Goal: Task Accomplishment & Management: Complete application form

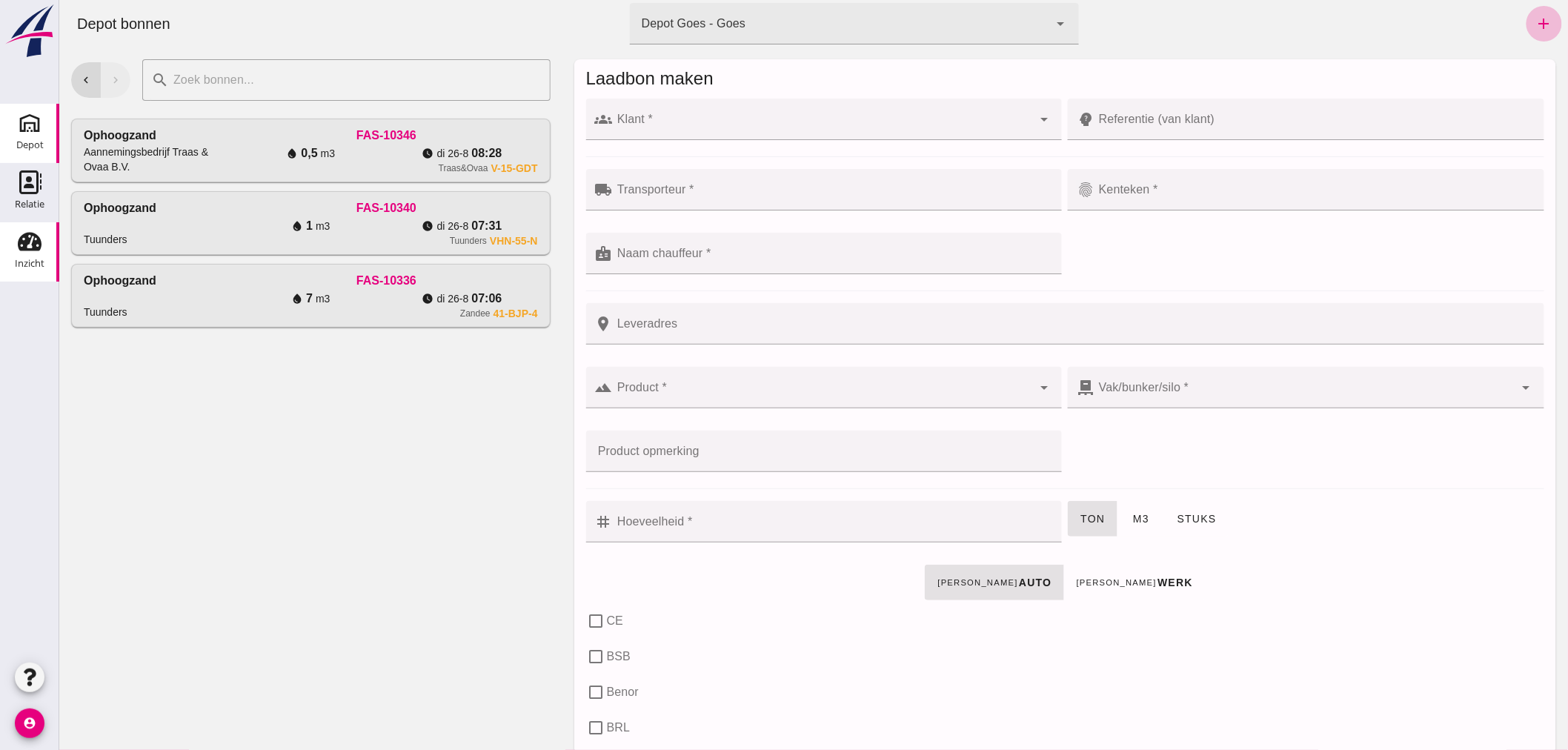
click at [30, 245] on icon "Inzicht" at bounding box center [30, 242] width 24 height 24
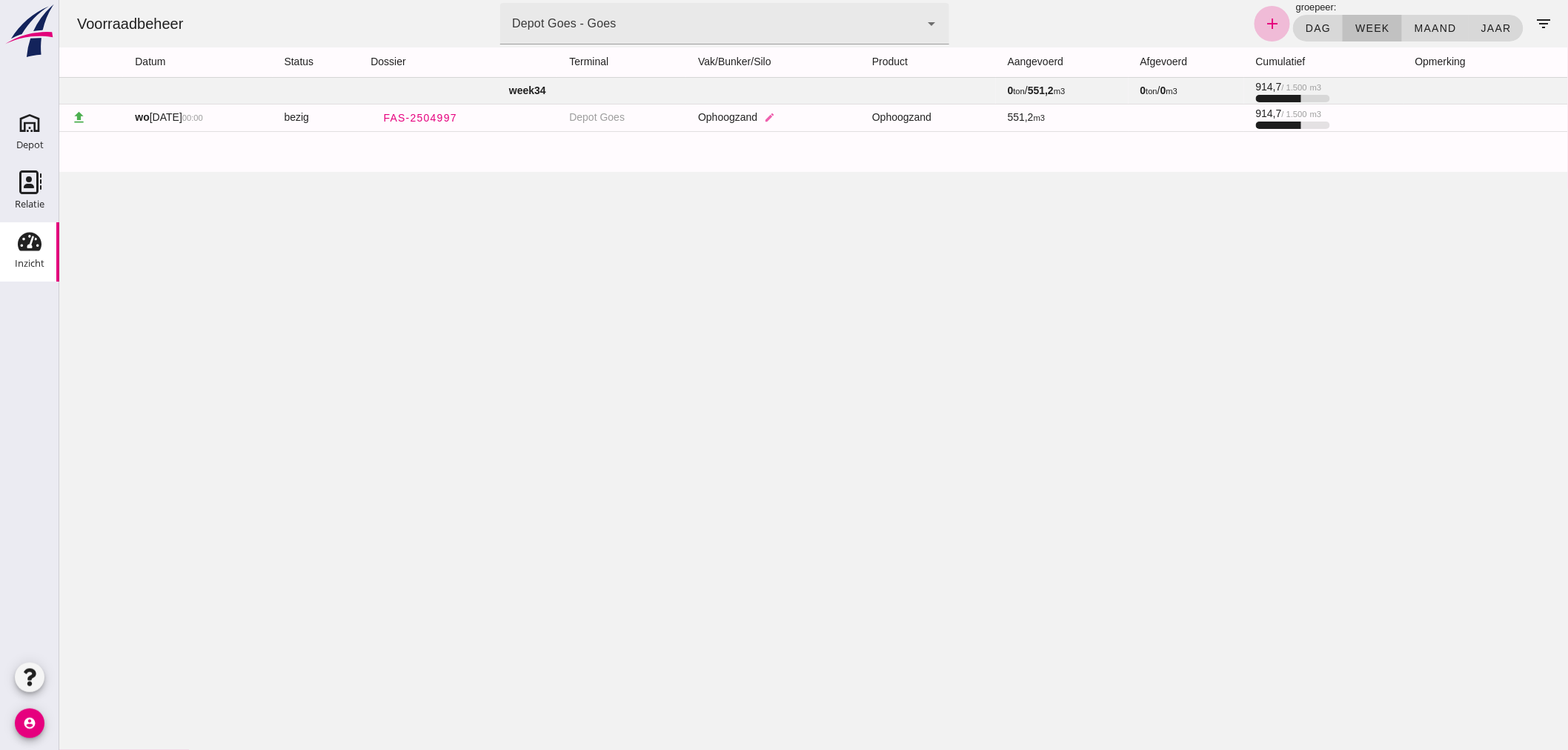
click at [583, 85] on td "week 34" at bounding box center [527, 90] width 936 height 26
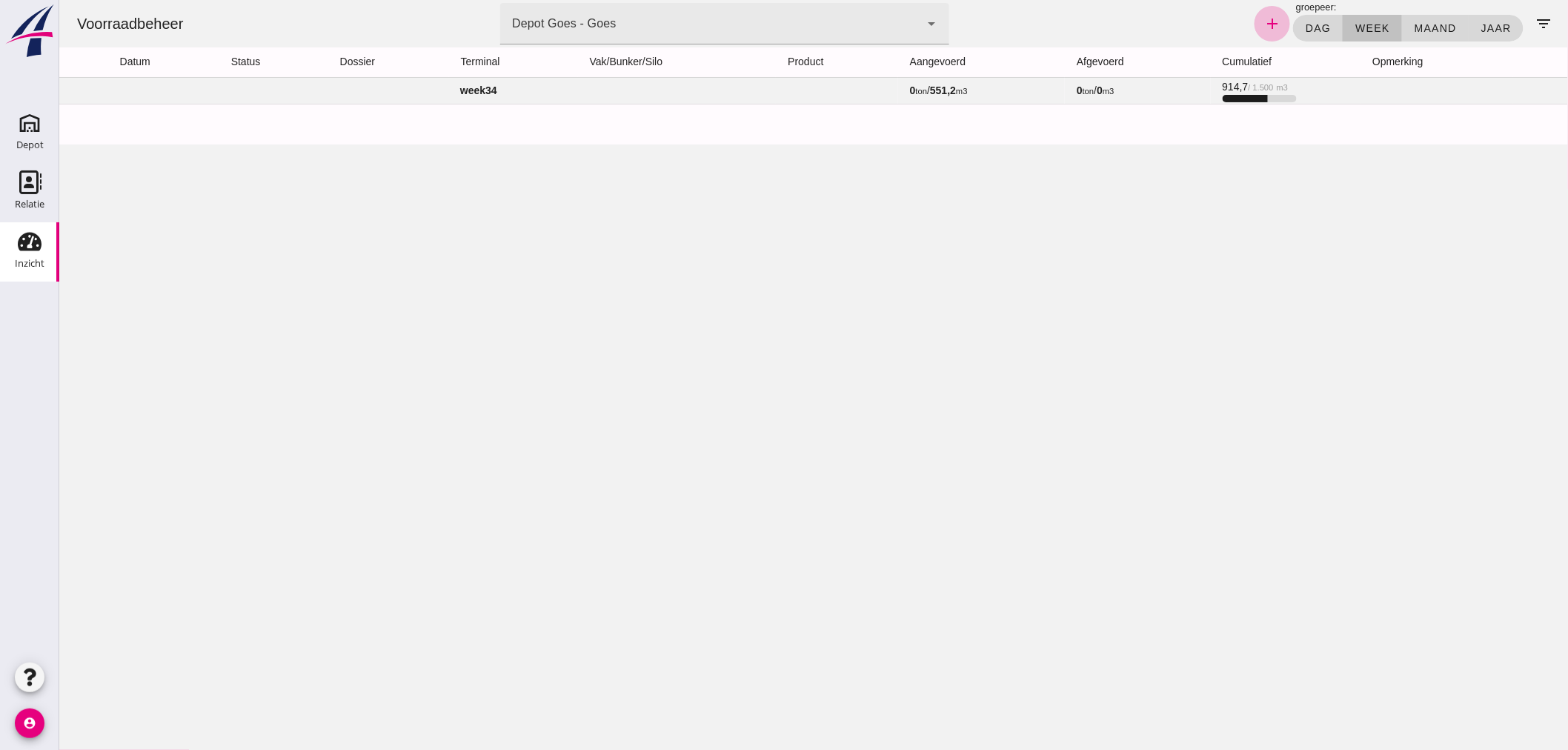
click at [583, 85] on td "week 34" at bounding box center [478, 90] width 839 height 26
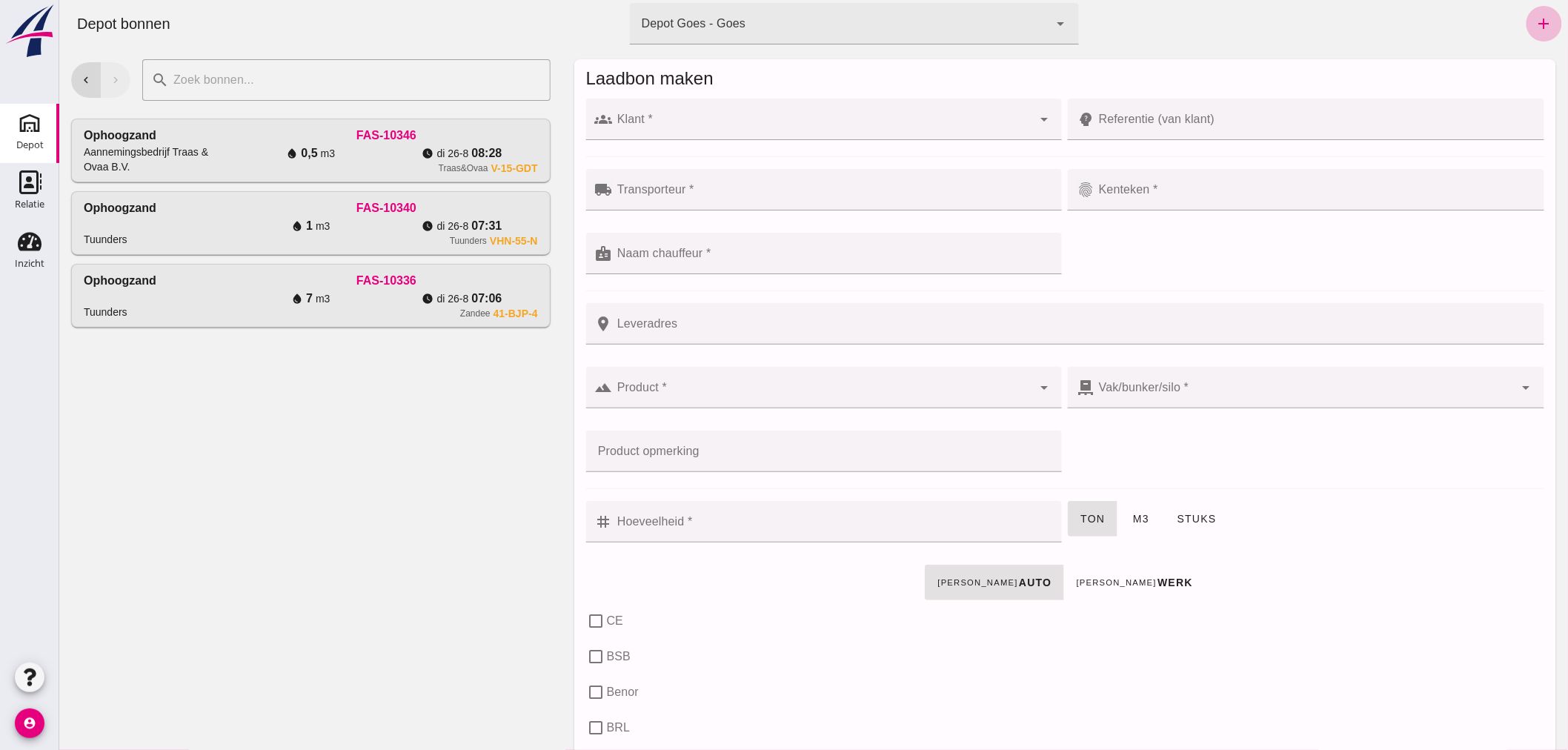
click at [308, 77] on input "text" at bounding box center [355, 80] width 373 height 42
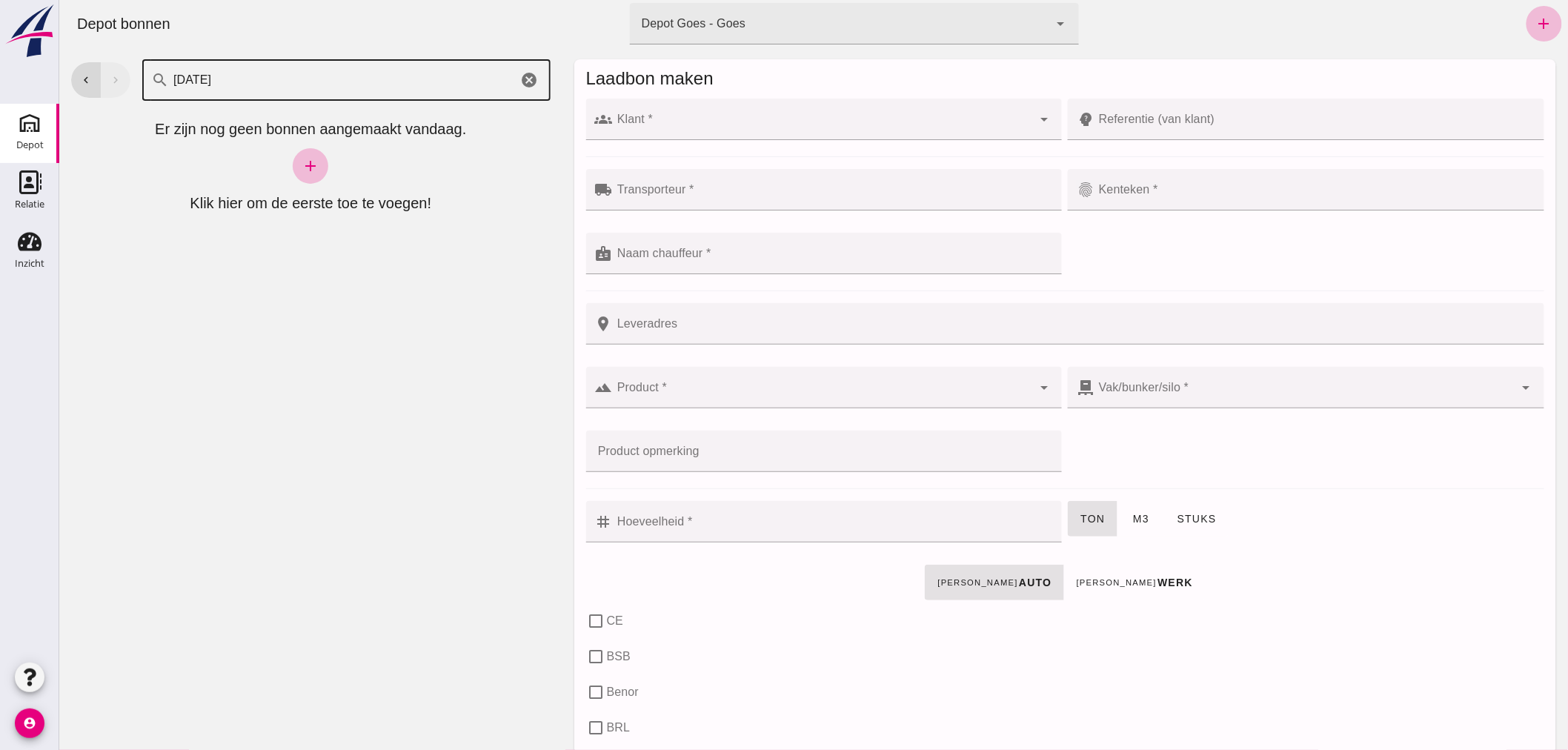
type input "18-08-2025"
drag, startPoint x: 248, startPoint y: 78, endPoint x: 174, endPoint y: 243, distance: 180.8
click at [174, 243] on div at bounding box center [310, 229] width 479 height 30
click at [526, 74] on icon "cancel" at bounding box center [529, 80] width 18 height 18
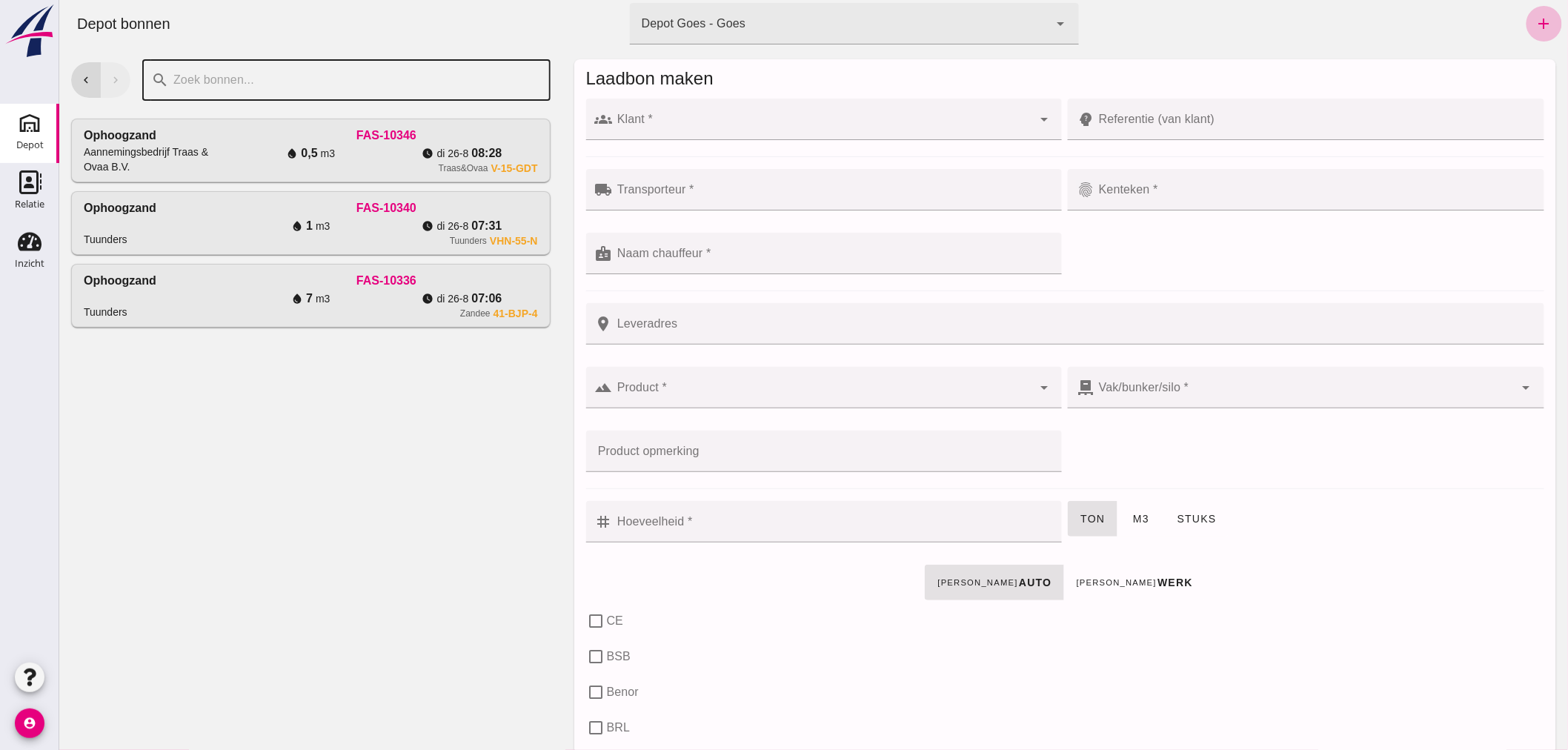
click at [423, 74] on input "text" at bounding box center [355, 80] width 373 height 42
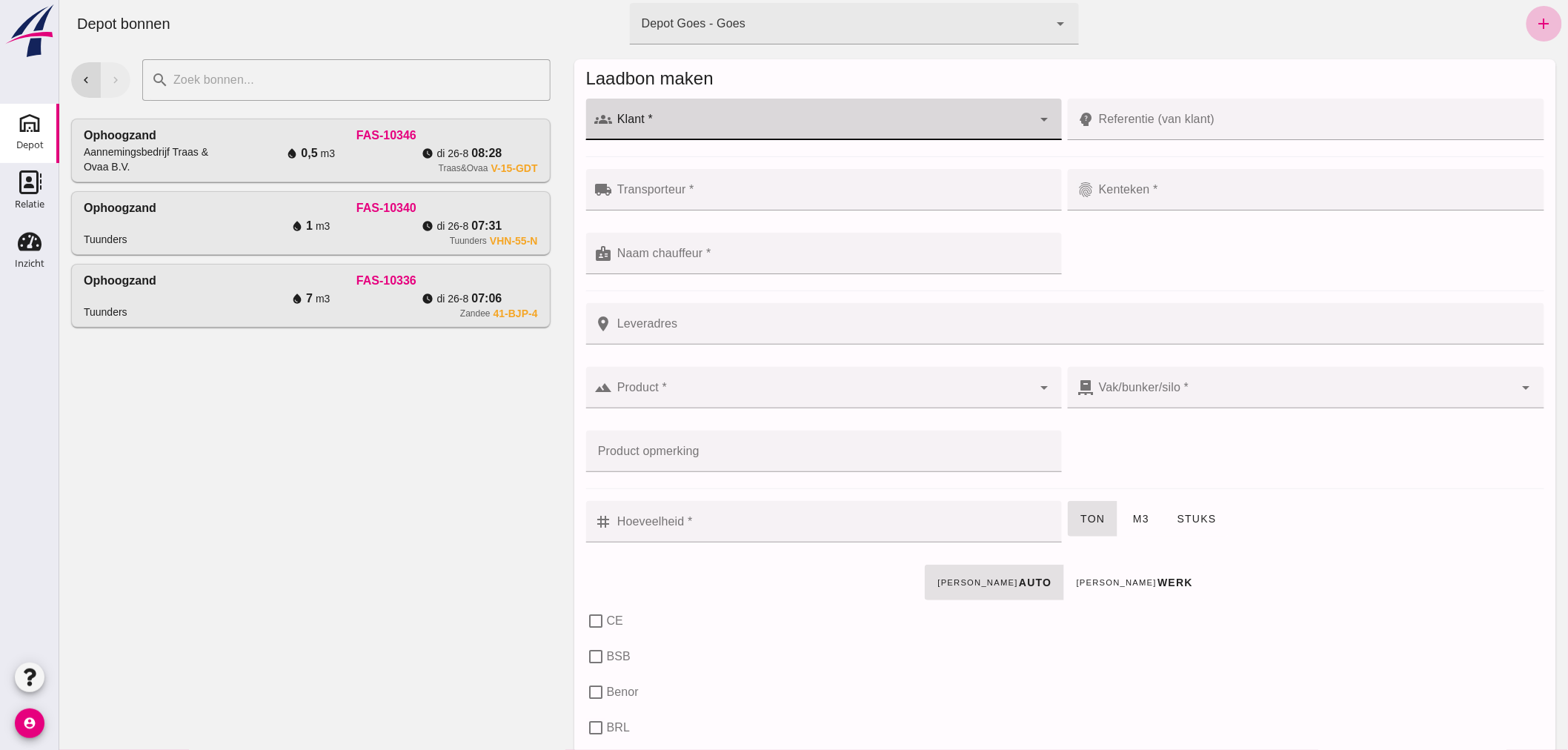
click at [674, 126] on input "Klant *" at bounding box center [822, 126] width 420 height 18
click at [751, 123] on input "Klant *" at bounding box center [822, 126] width 420 height 18
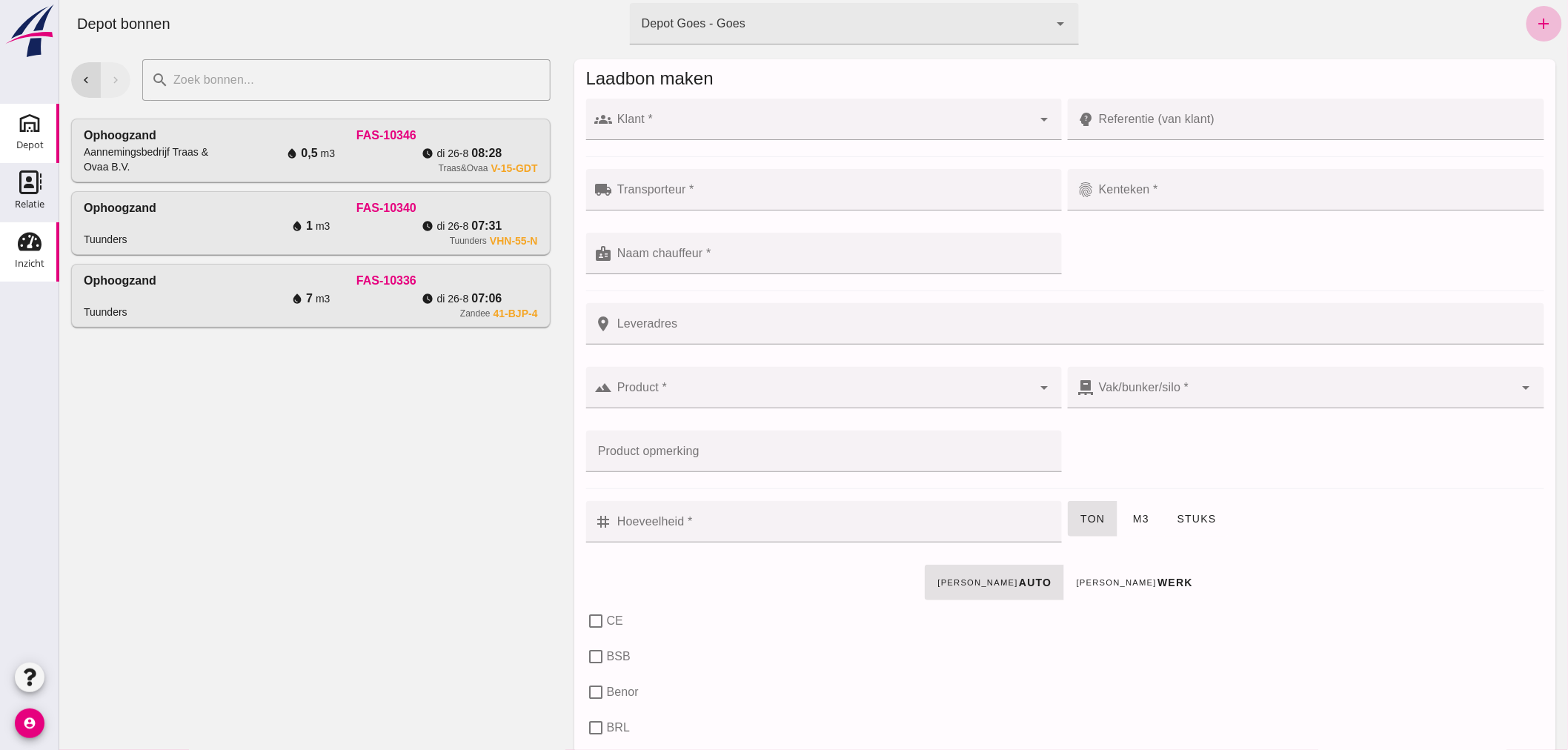
click at [34, 245] on use at bounding box center [30, 242] width 24 height 18
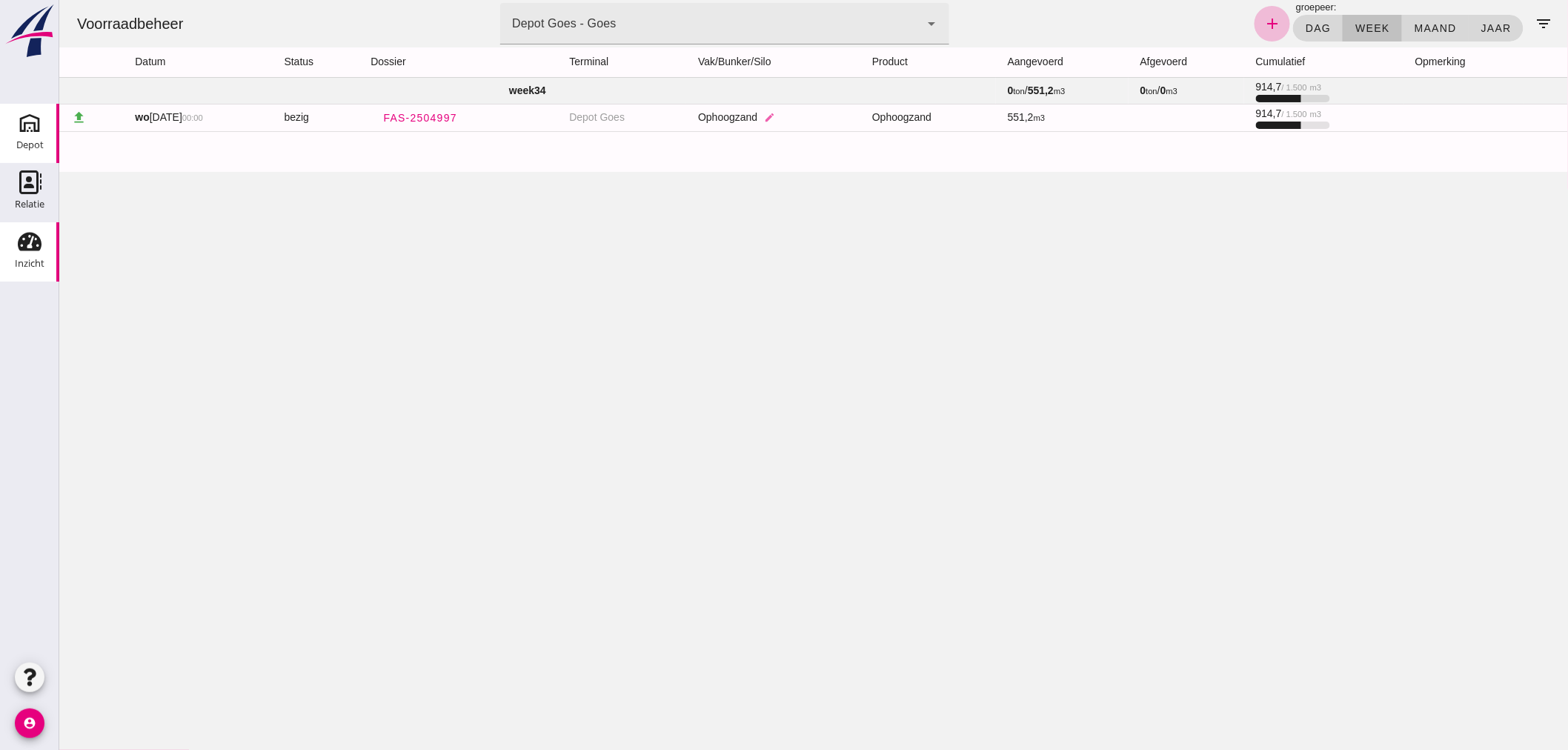
click at [42, 129] on div "Depot" at bounding box center [30, 123] width 35 height 24
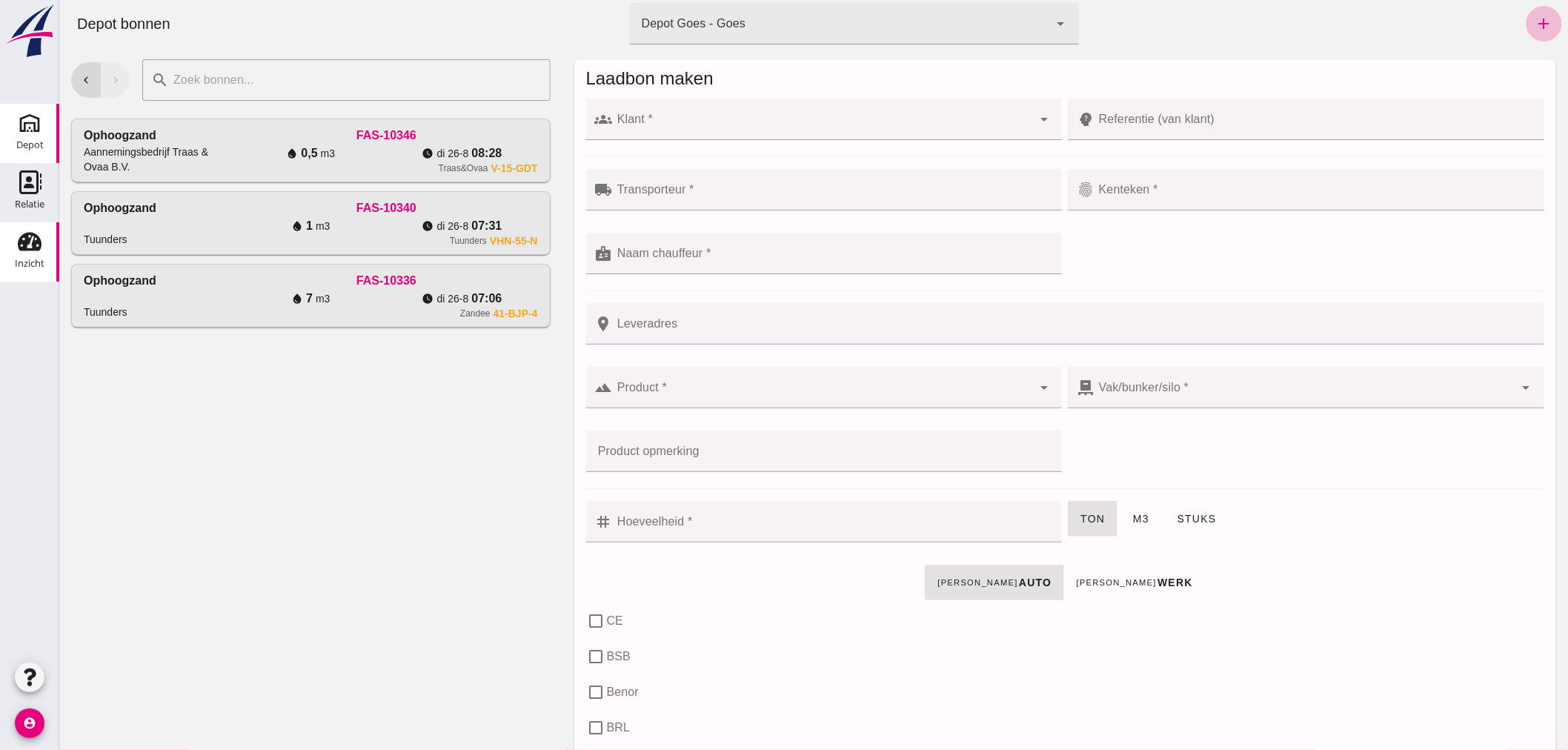
click at [26, 231] on icon "Inzicht" at bounding box center [30, 242] width 24 height 24
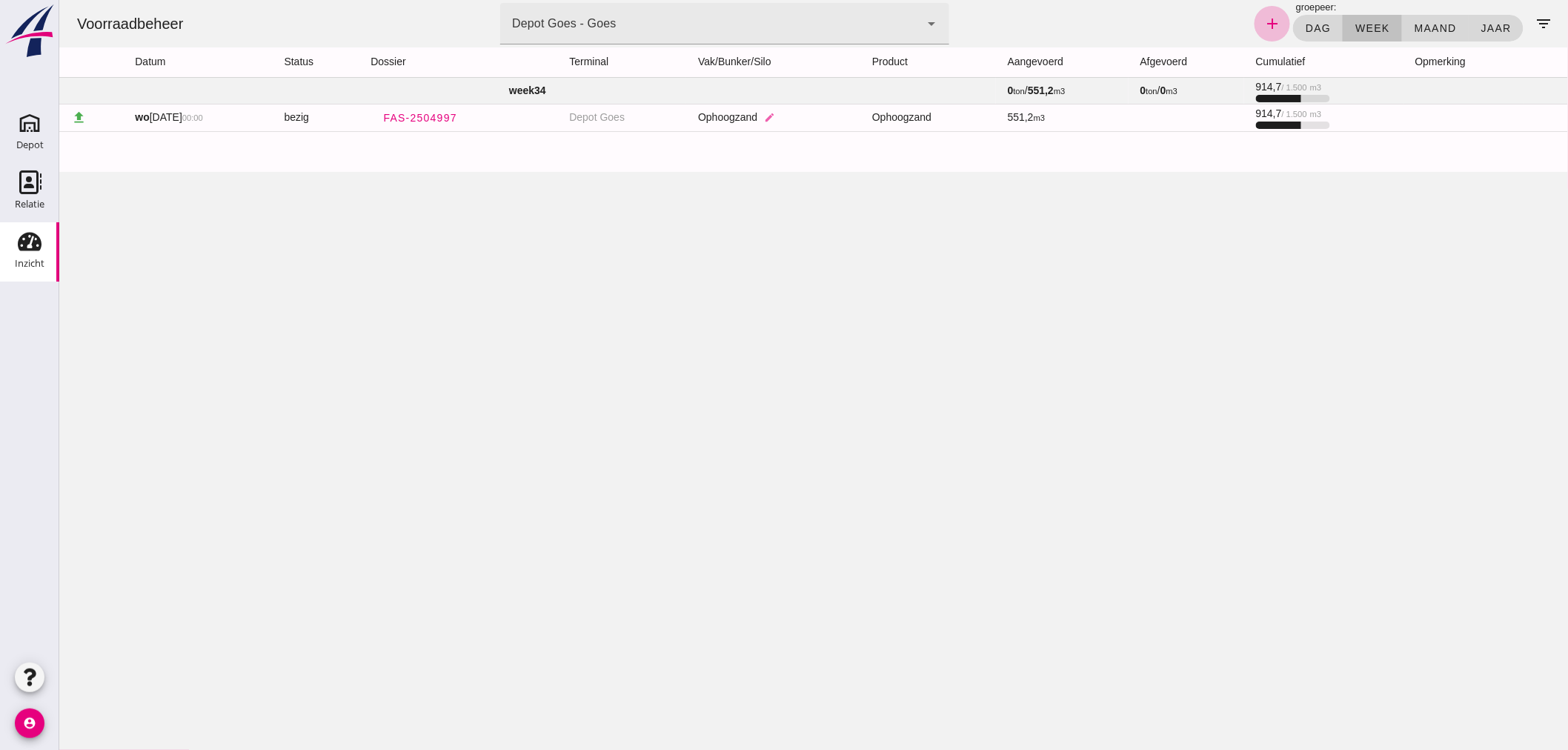
click at [922, 15] on icon "arrow_drop_down" at bounding box center [931, 24] width 18 height 18
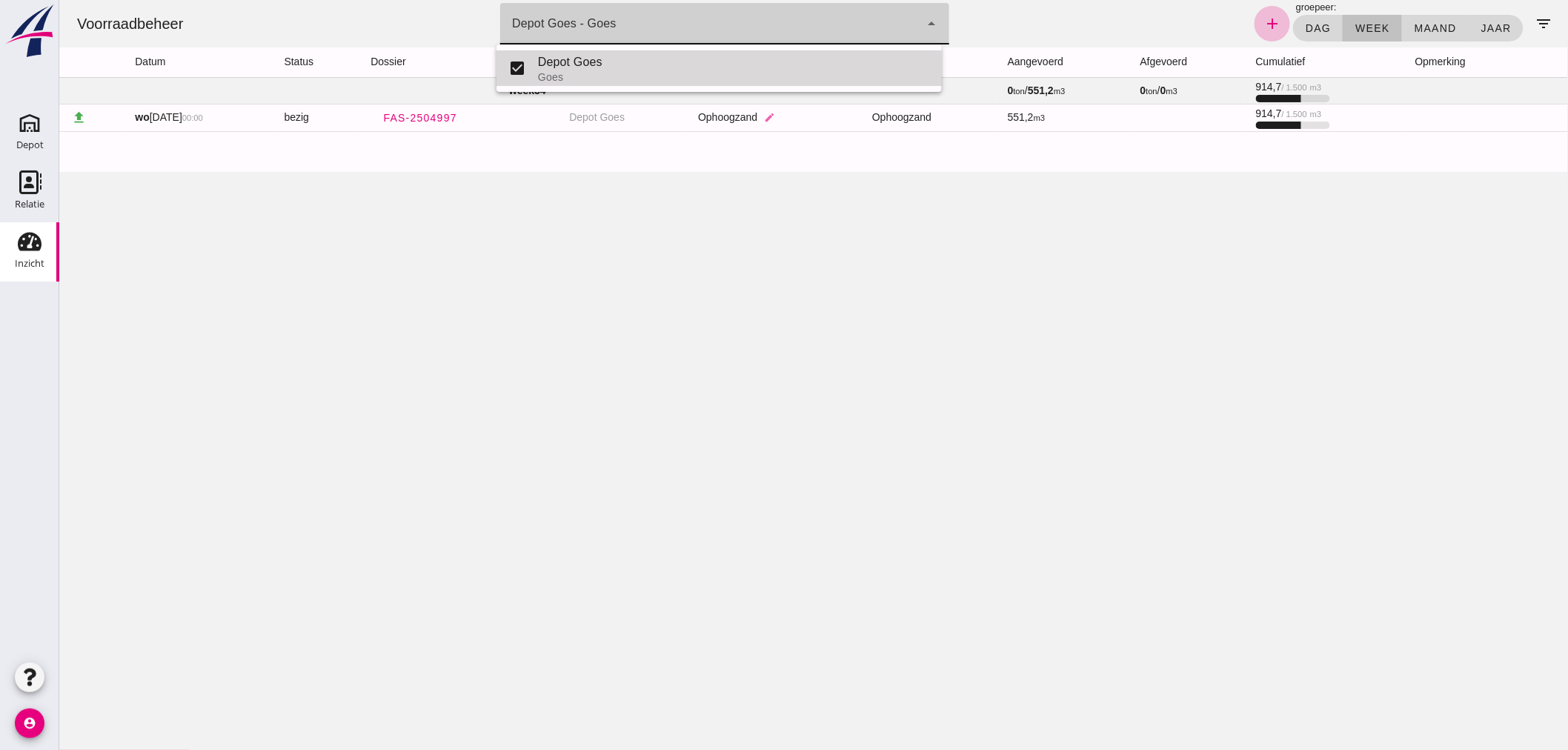
click at [814, 62] on div "Depot Goes" at bounding box center [733, 62] width 392 height 18
type input "8d49d884-38cb-411c-a66c-fafb858bb749"
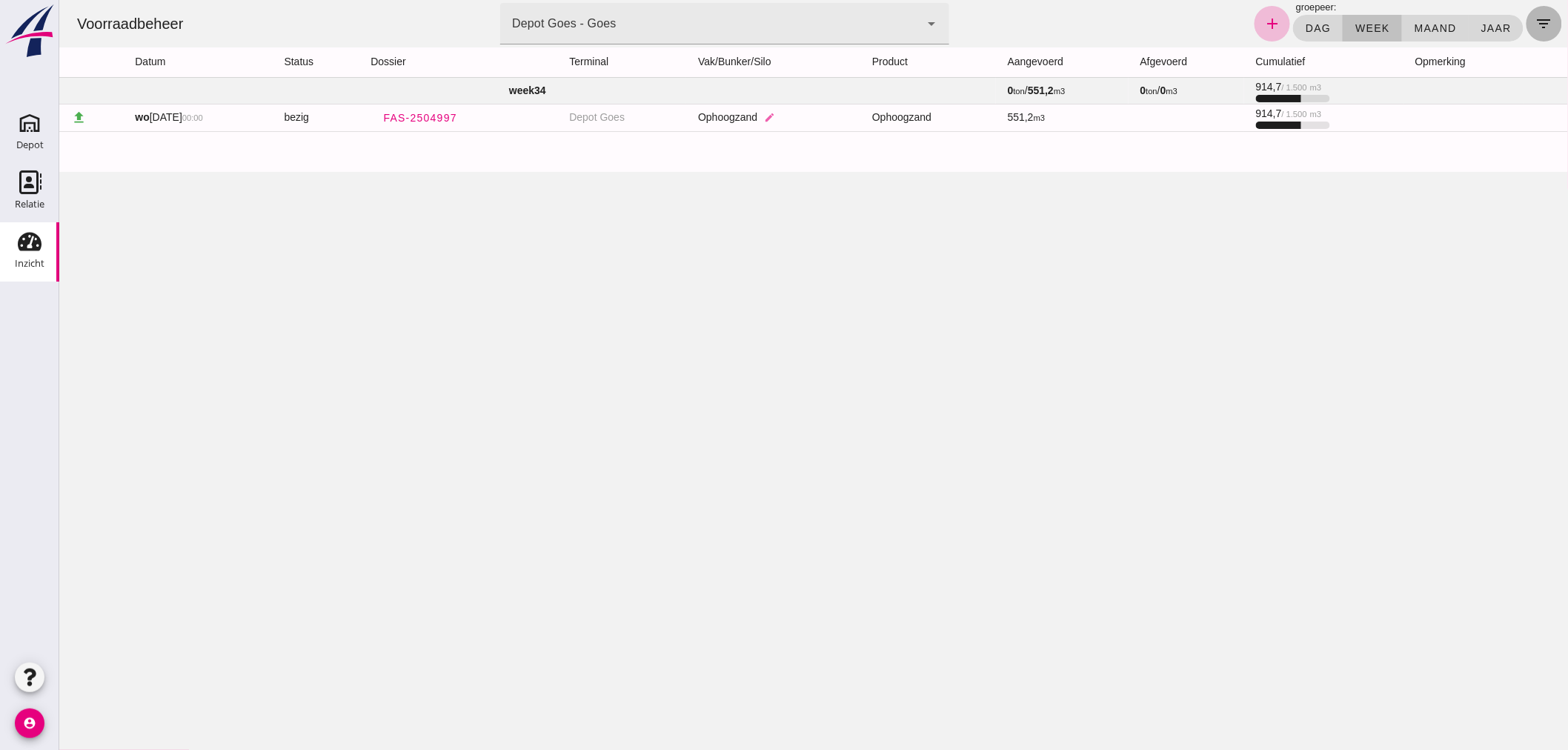
click at [1535, 18] on icon "filter_list" at bounding box center [1543, 24] width 18 height 18
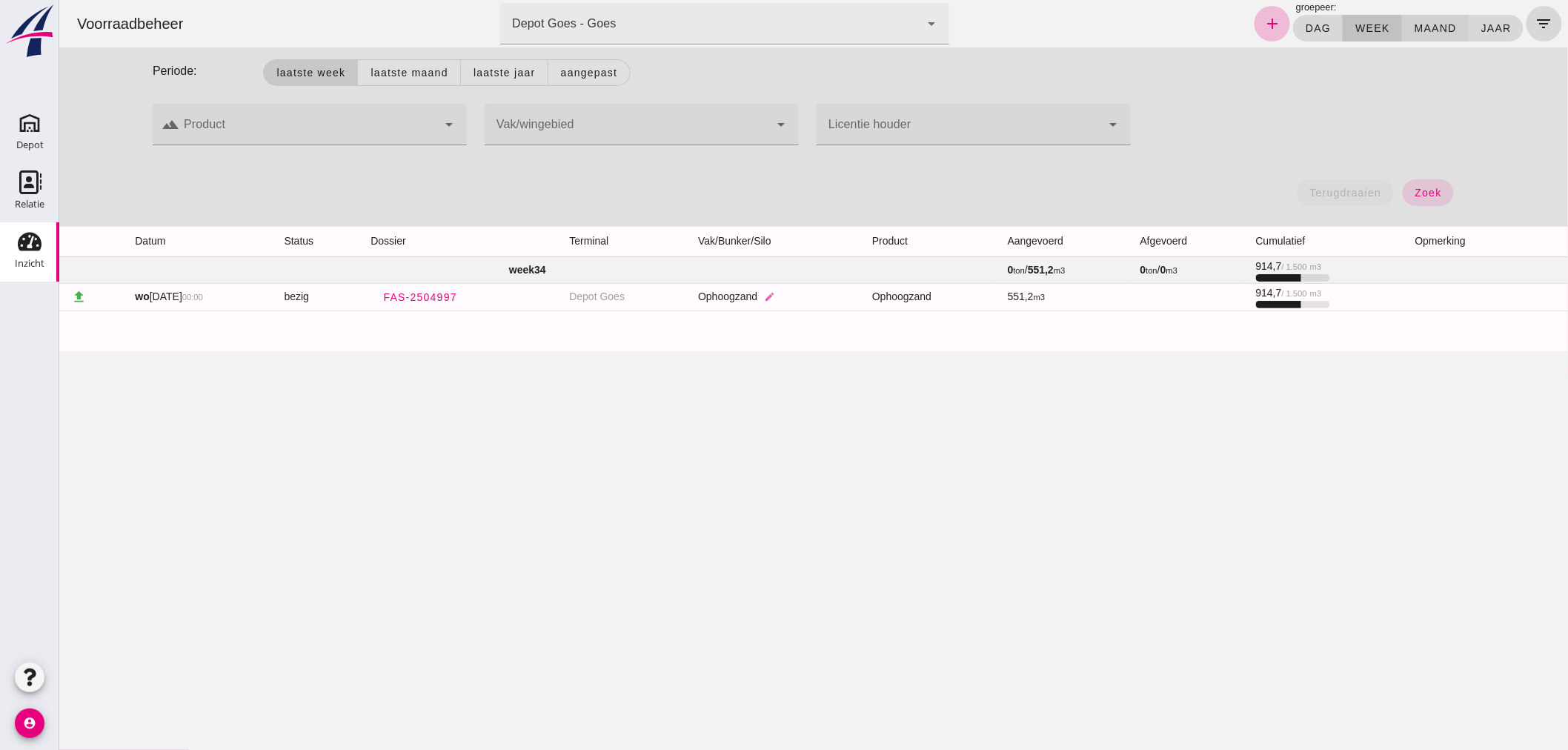
click at [1428, 25] on span "maand" at bounding box center [1434, 28] width 43 height 12
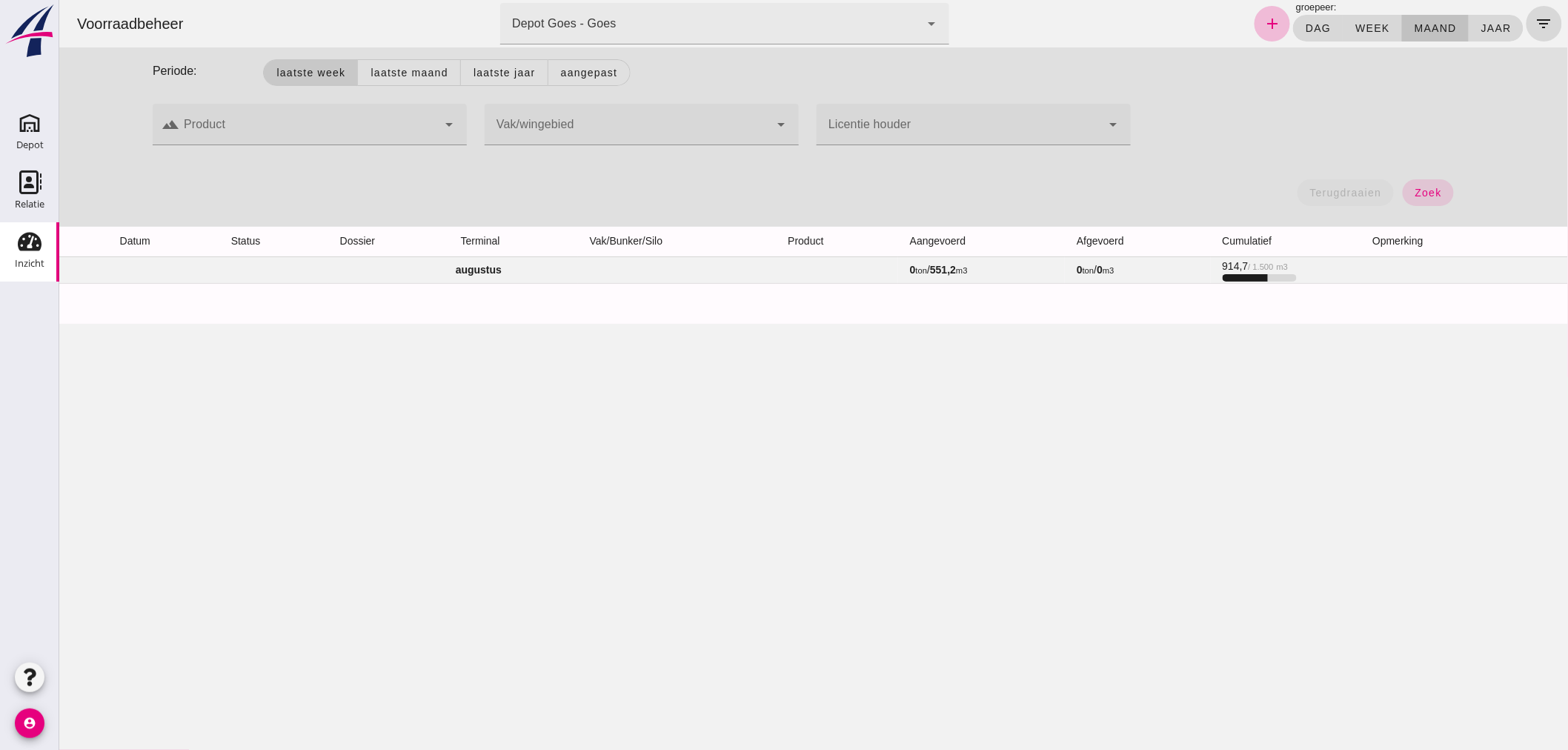
click at [812, 262] on td "augustus" at bounding box center [478, 269] width 839 height 26
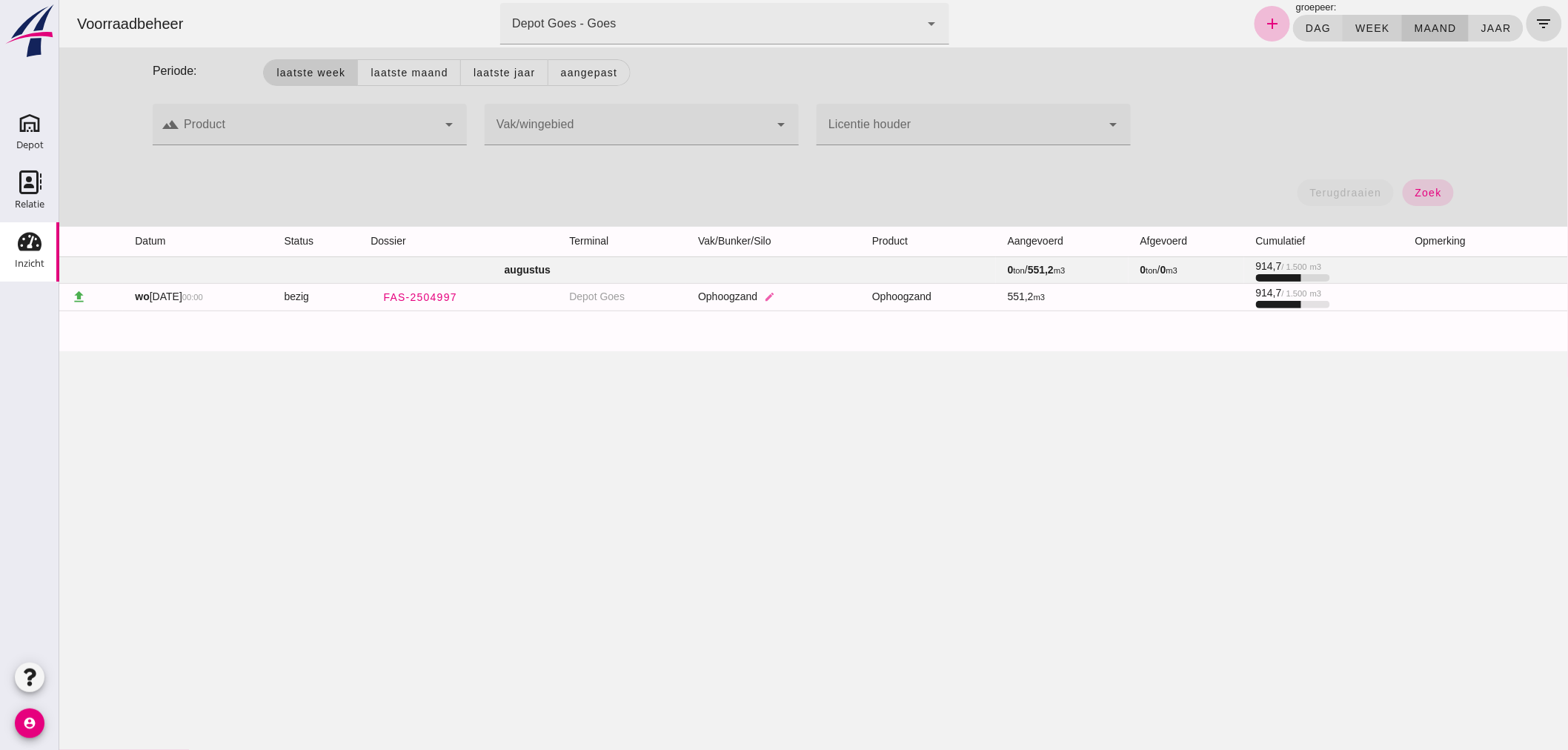
click at [1353, 19] on button "week" at bounding box center [1371, 28] width 58 height 26
click at [21, 122] on icon "Depot" at bounding box center [30, 123] width 24 height 24
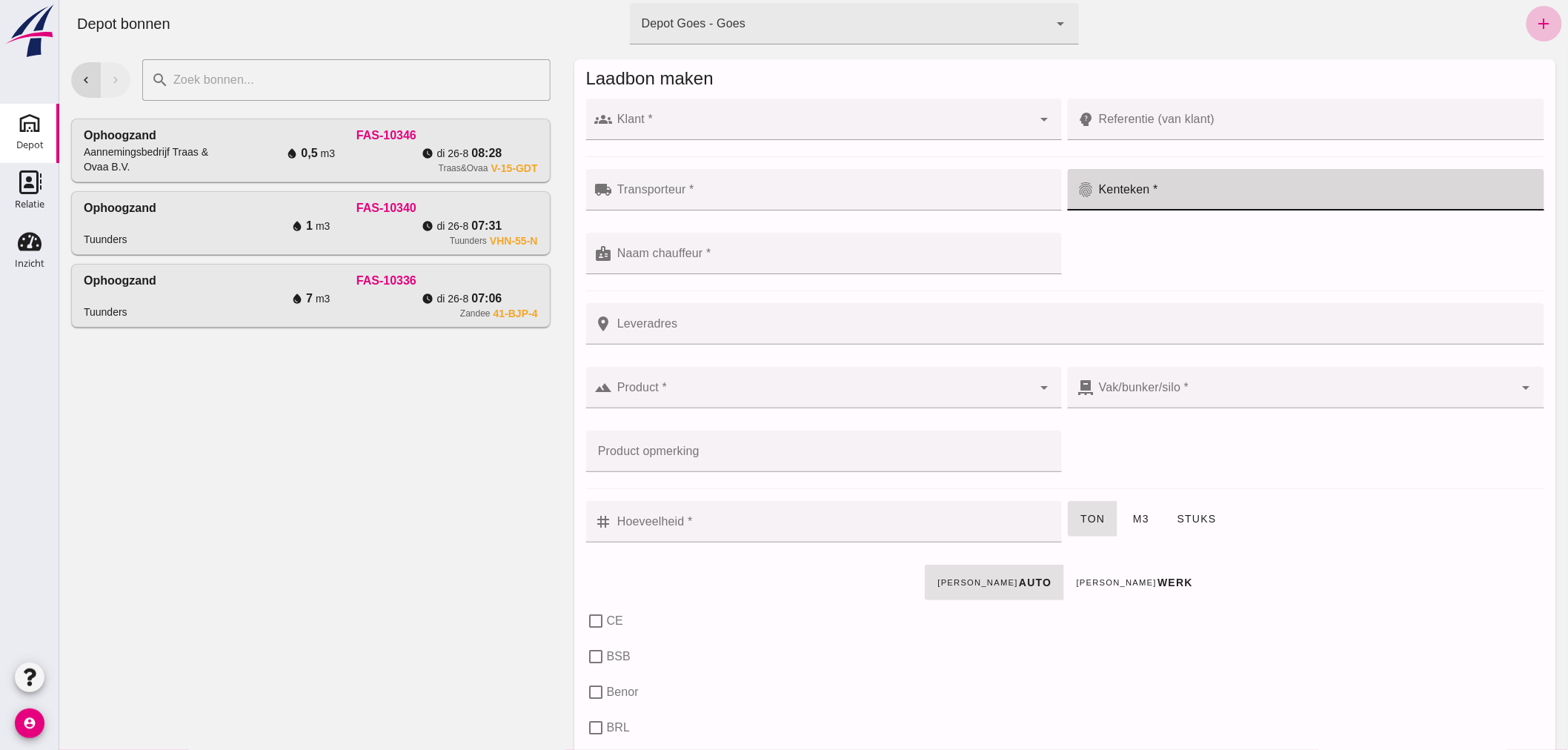
click at [1198, 189] on input "Kenteken *" at bounding box center [1313, 197] width 441 height 18
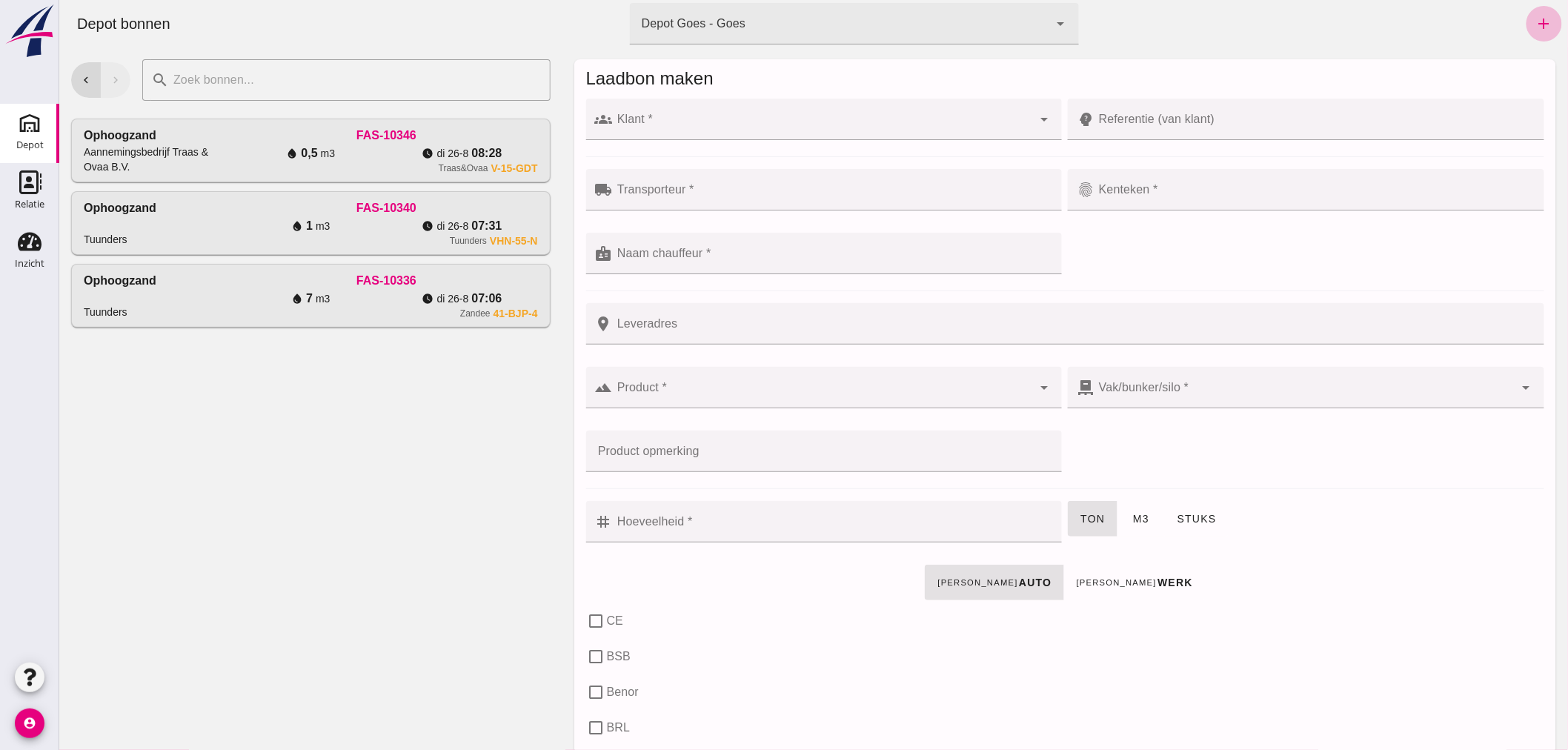
click at [654, 118] on input "Klant *" at bounding box center [822, 126] width 420 height 18
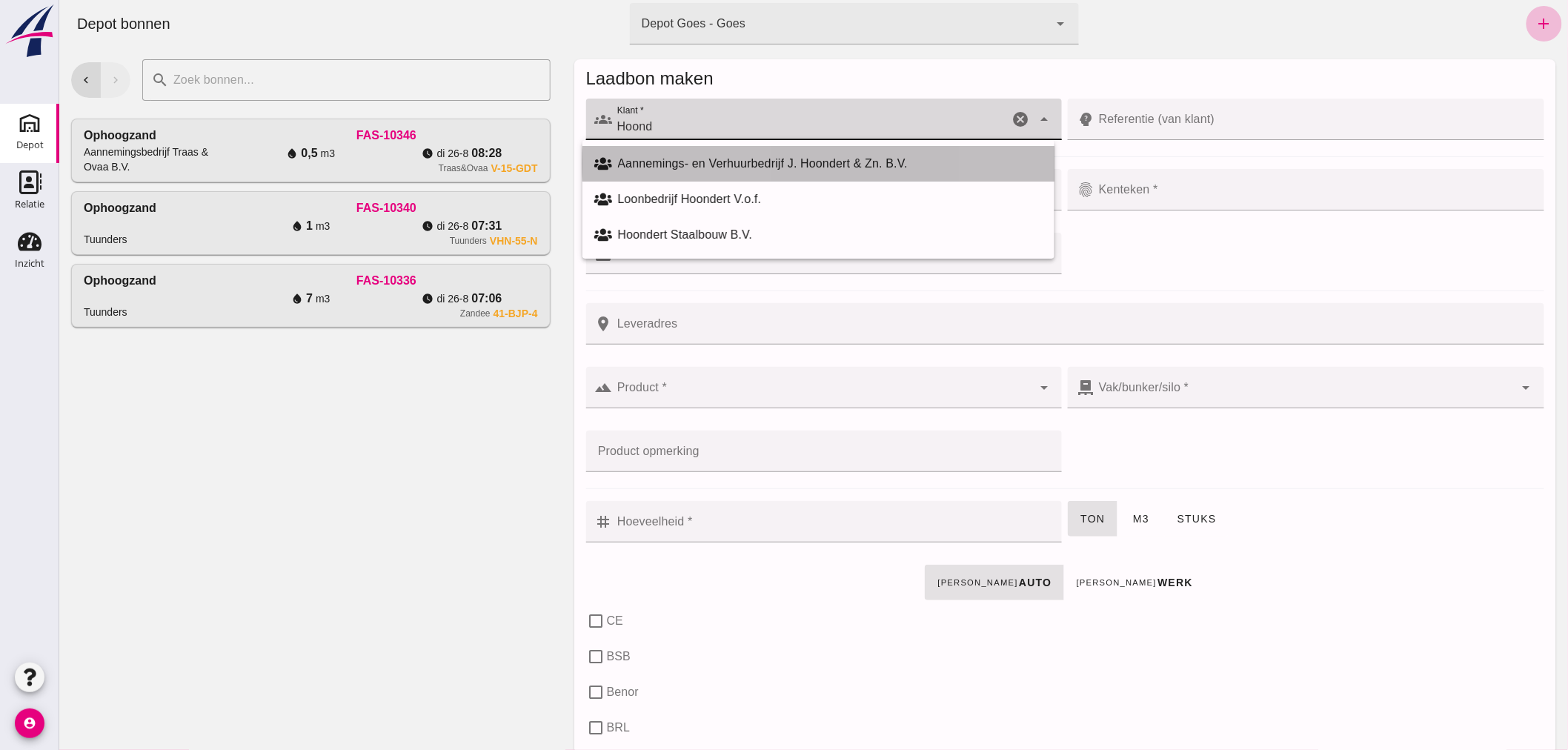
click at [780, 157] on div "Aannemings- en Verhuurbedrijf J. Hoondert & Zn. B.V." at bounding box center [829, 163] width 424 height 18
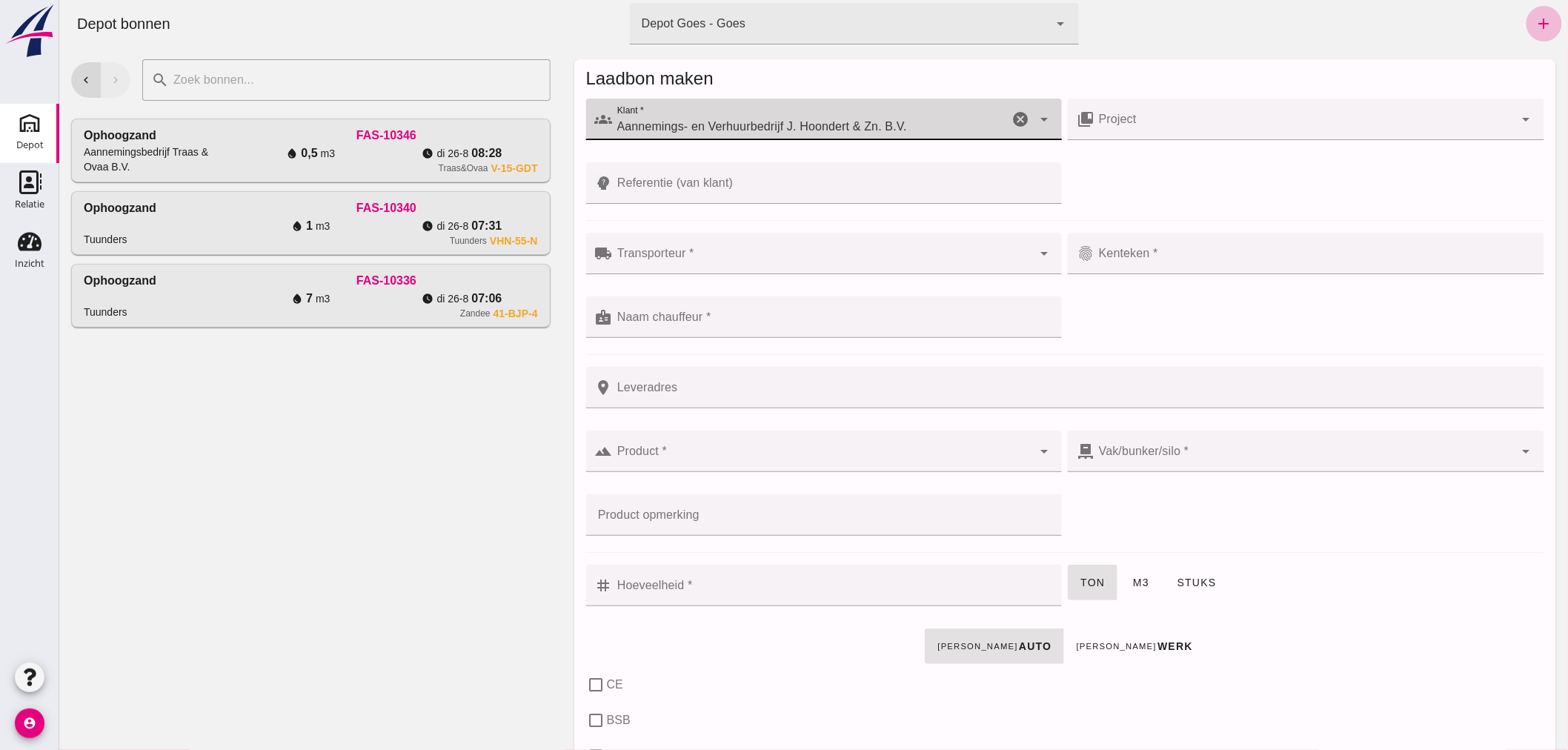
type input "Aannemings- en Verhuurbedrijf J. Hoondert & Zn. B.V."
click at [748, 187] on input "Referentie (van klant)" at bounding box center [832, 183] width 441 height 42
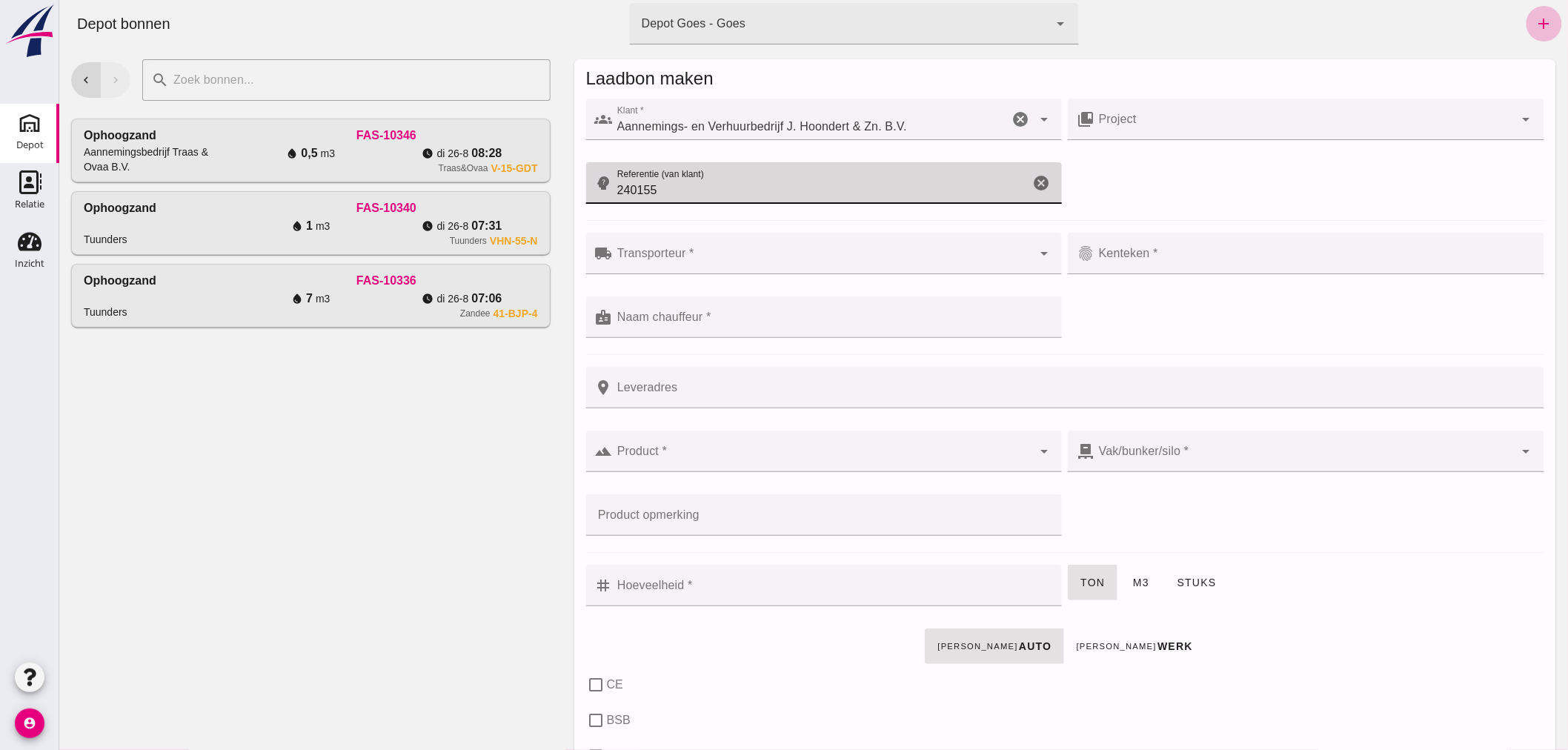
type input "240155"
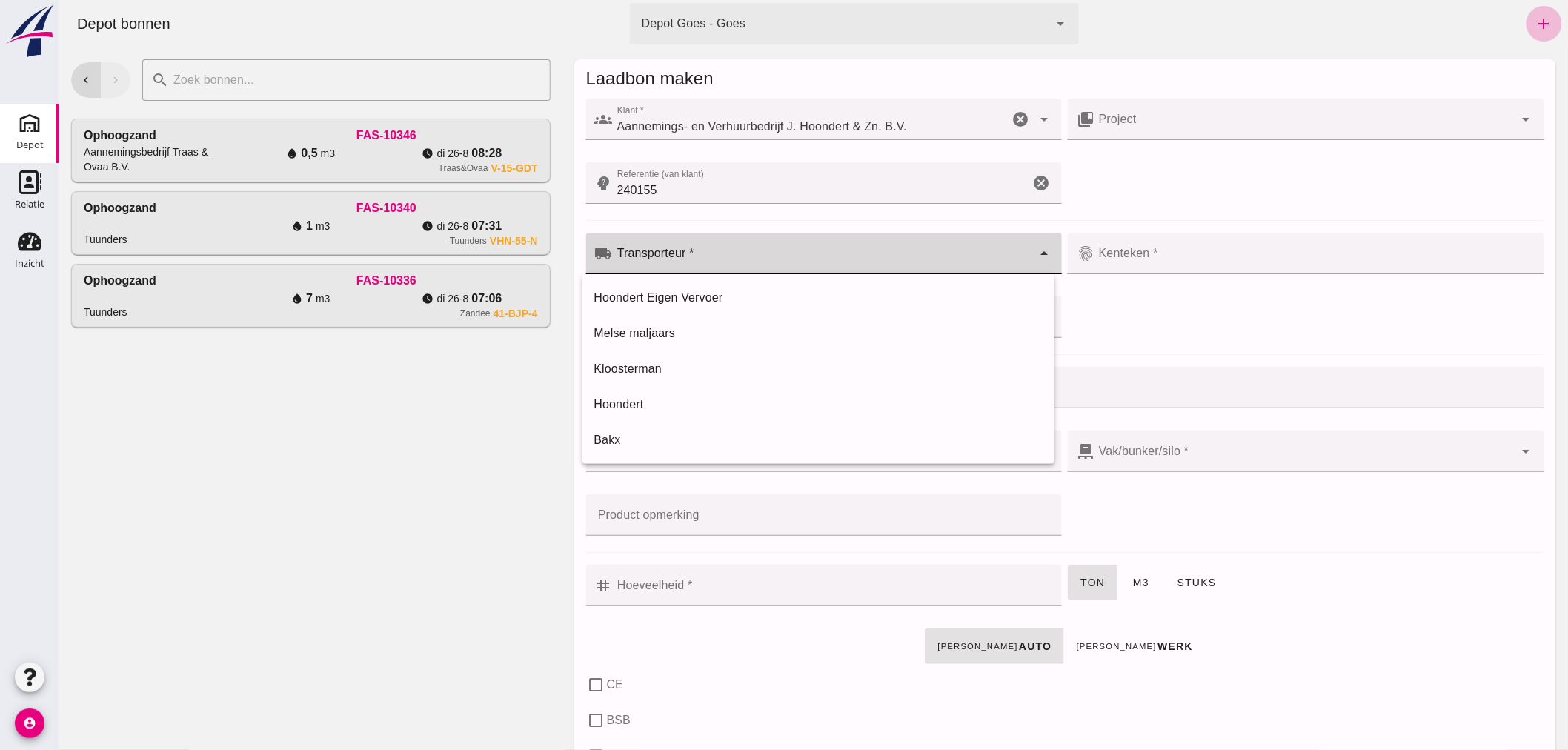
click at [731, 259] on input "Transporteur *" at bounding box center [822, 261] width 420 height 18
click at [646, 297] on div "Hoondert Eigen Vervoer" at bounding box center [818, 298] width 448 height 18
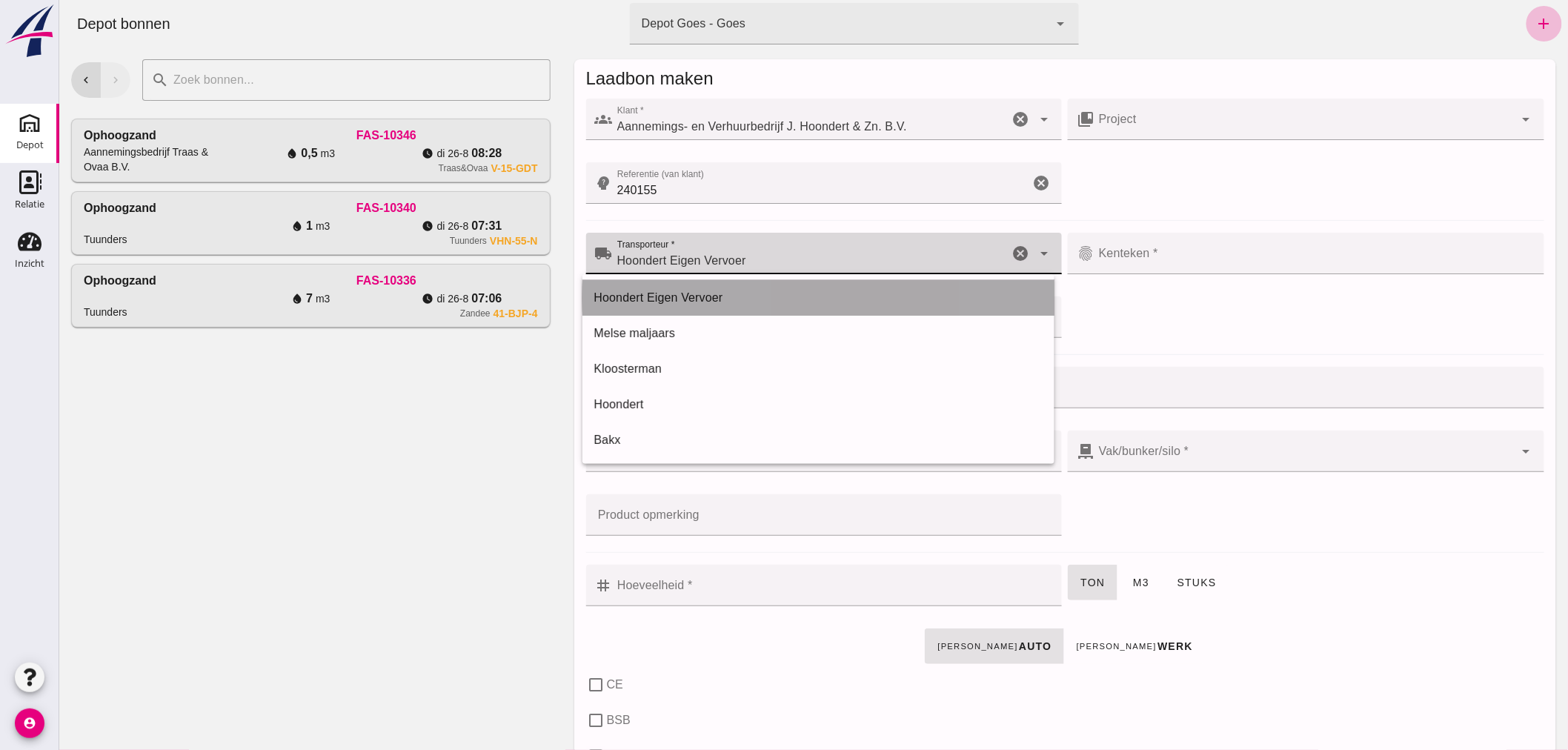
type input "Hoondert Eigen Vervoer"
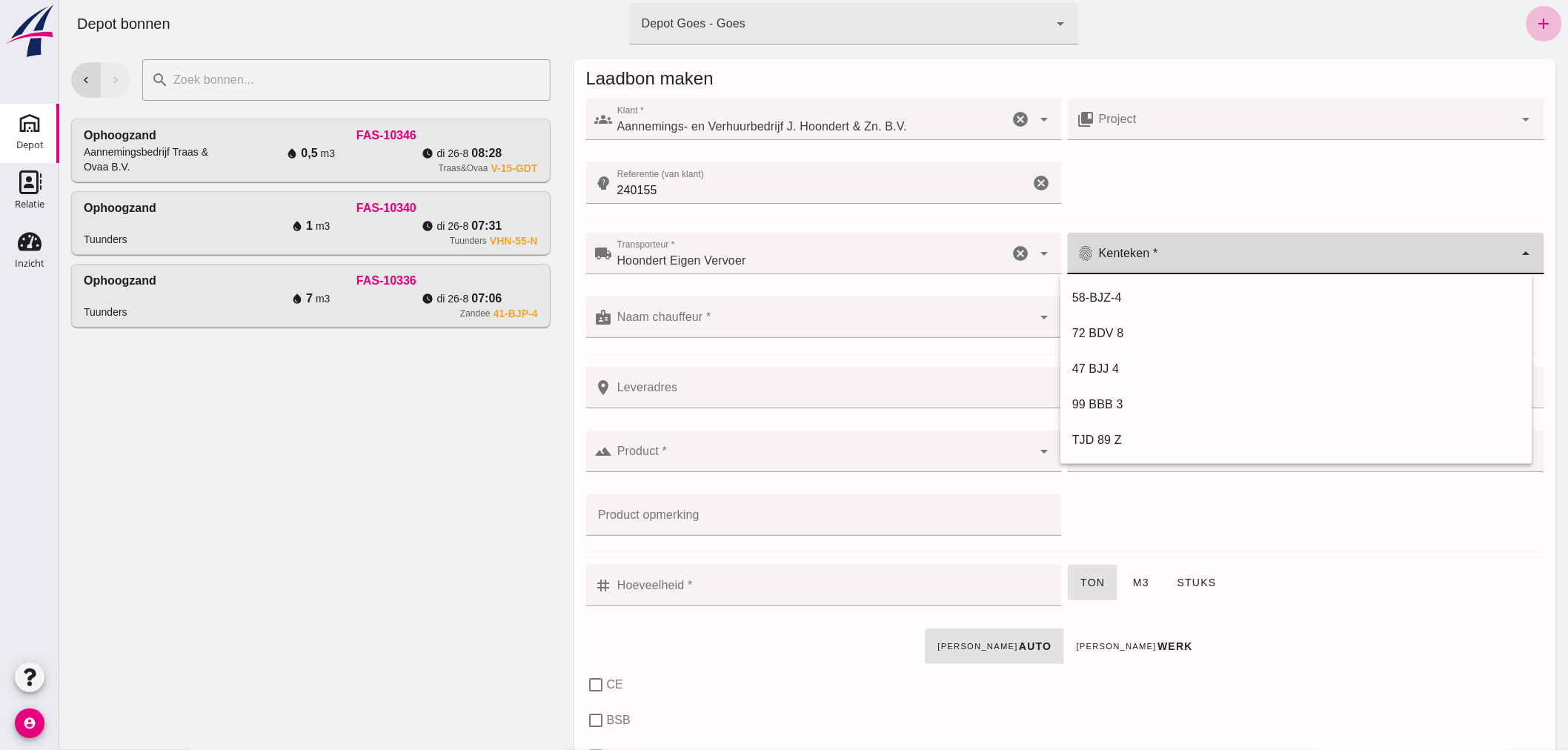
click at [1194, 252] on input "Kenteken *" at bounding box center [1303, 261] width 420 height 18
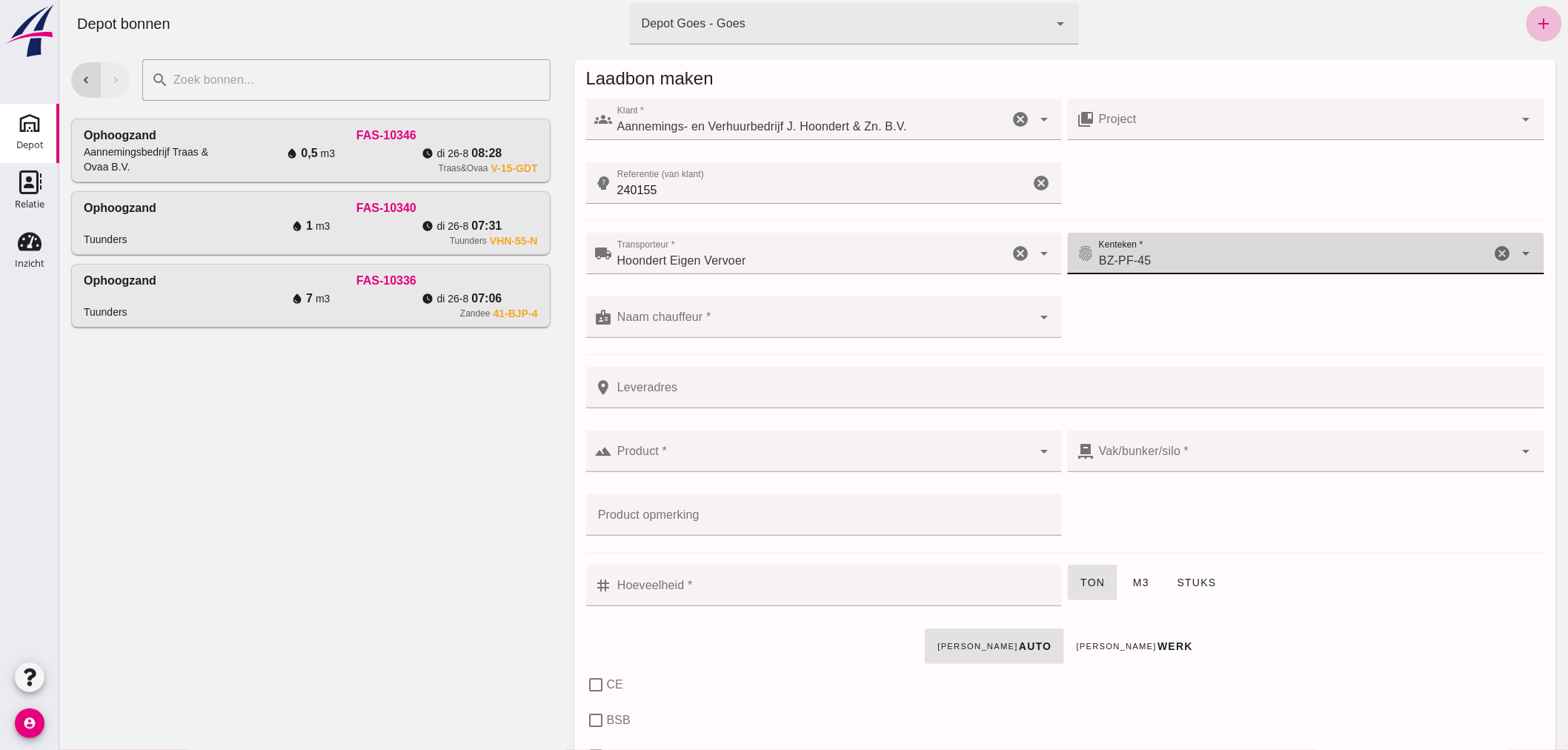
type input "BZ-PF-45"
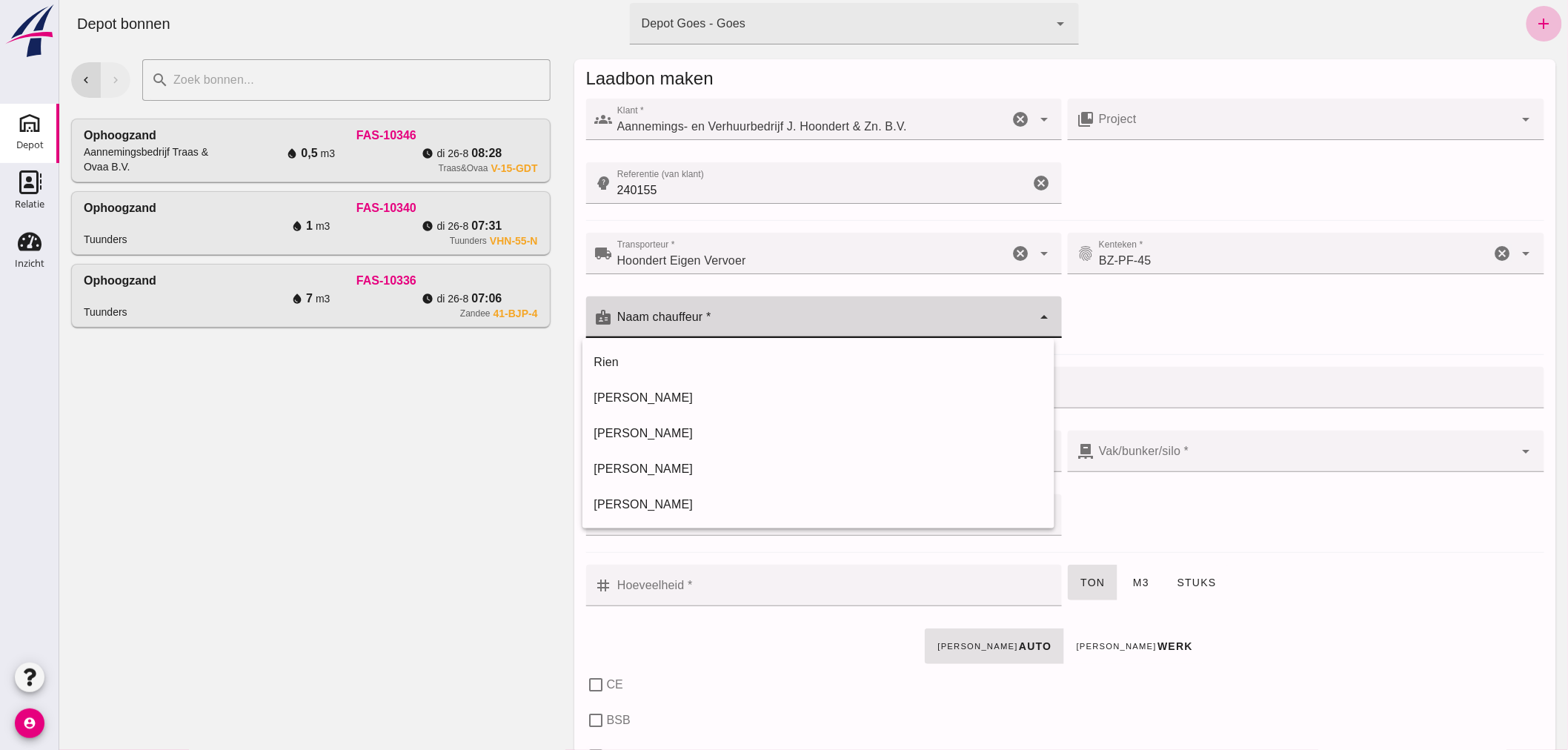
click at [753, 329] on input "Naam chauffeur *" at bounding box center [822, 324] width 420 height 18
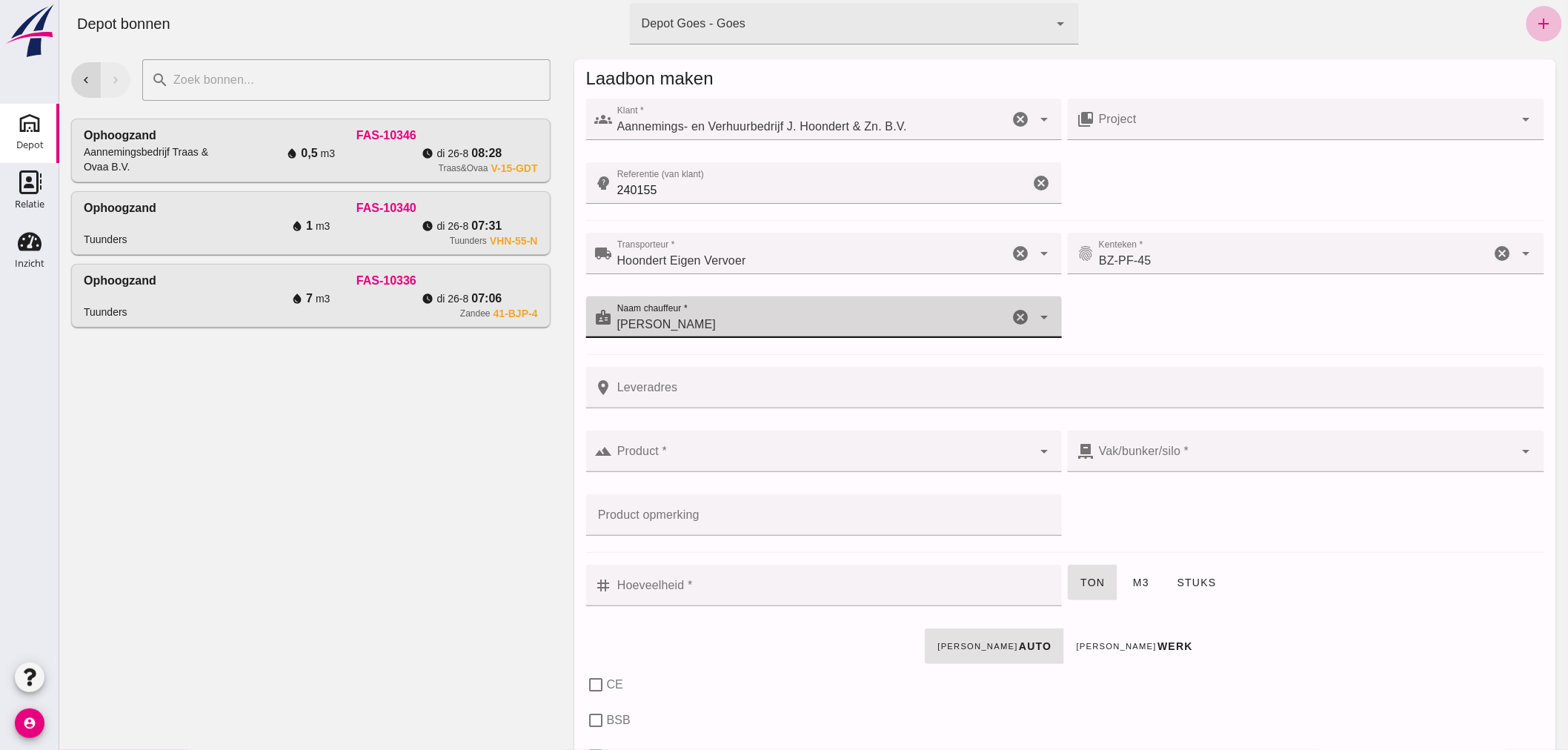
type input "Joey"
click at [793, 391] on input "Leveradres" at bounding box center [1073, 387] width 923 height 42
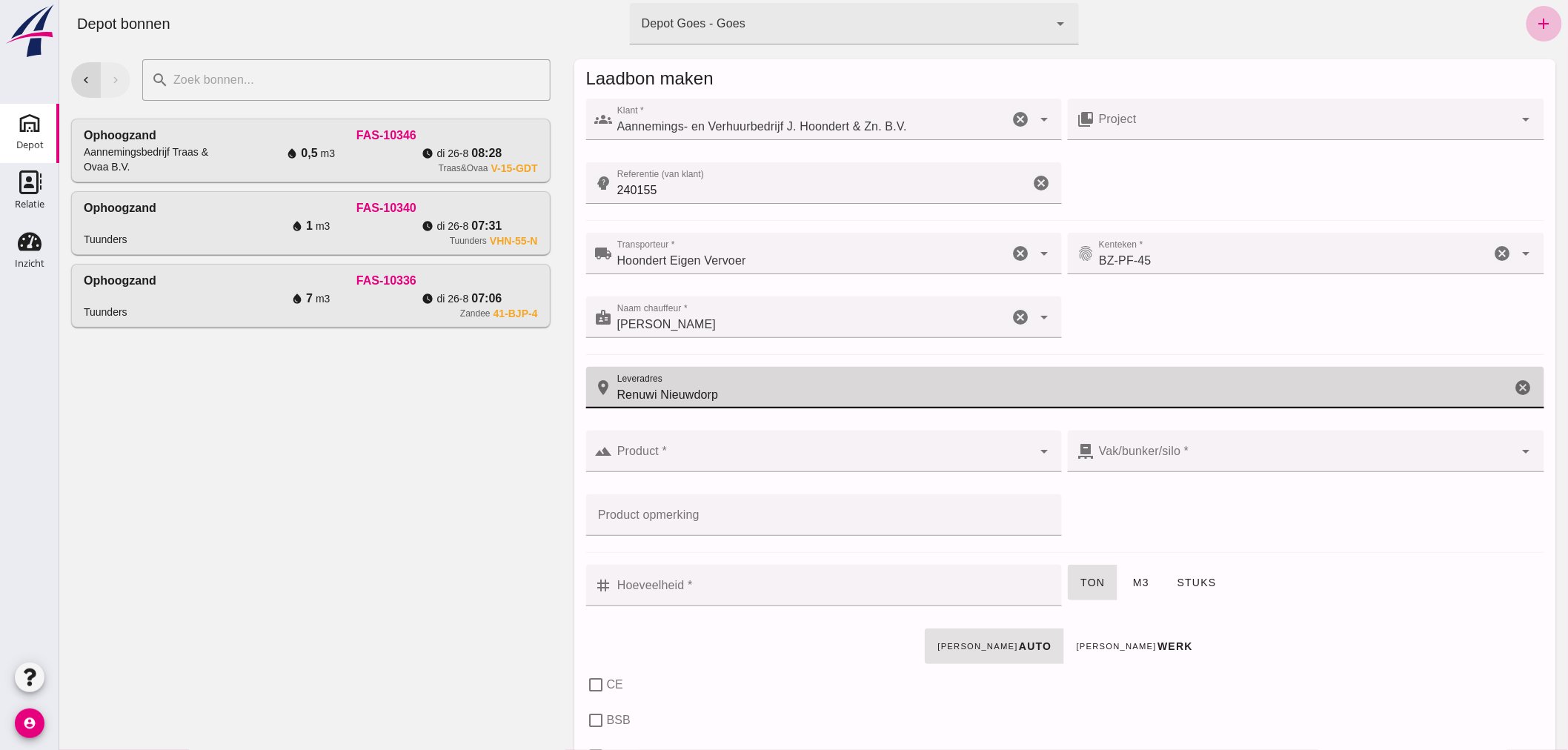
type input "Renuwi Nieuwdorp"
click at [714, 597] on input "Hoeveelheid *" at bounding box center [832, 585] width 441 height 42
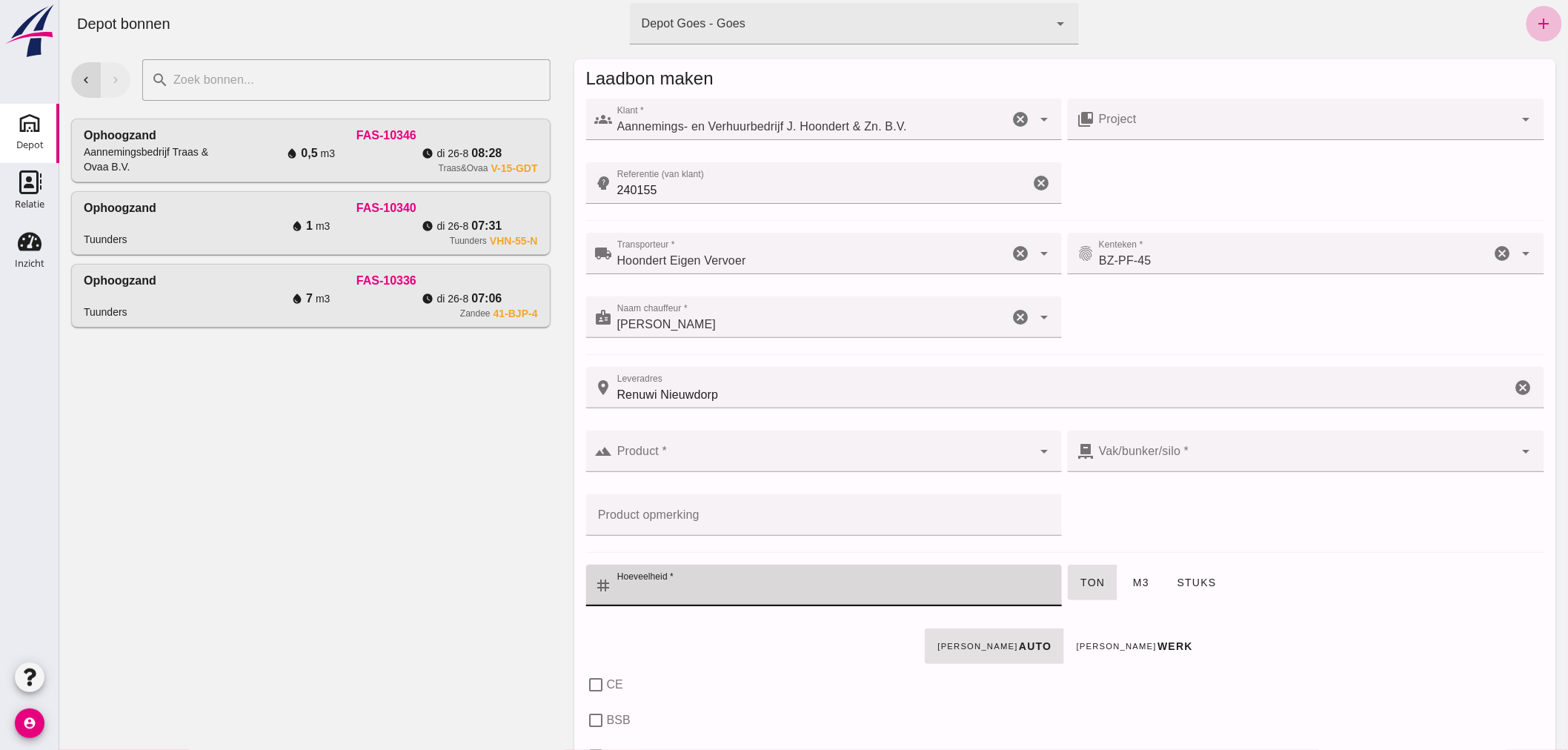
click at [734, 456] on input "Product *" at bounding box center [822, 459] width 420 height 18
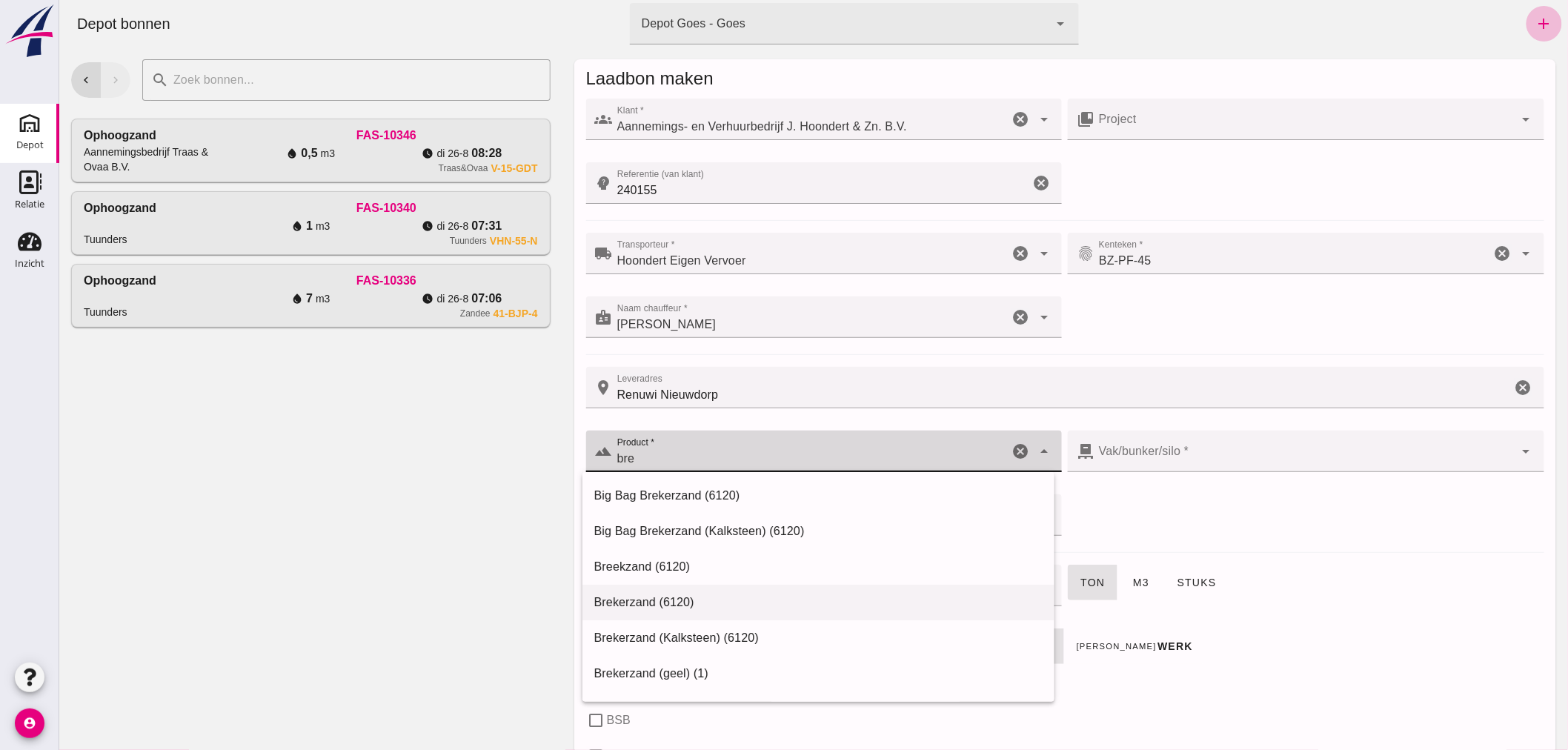
click at [660, 596] on div "Brekerzand (6120)" at bounding box center [818, 603] width 448 height 18
type input "Brekerzand (6120)"
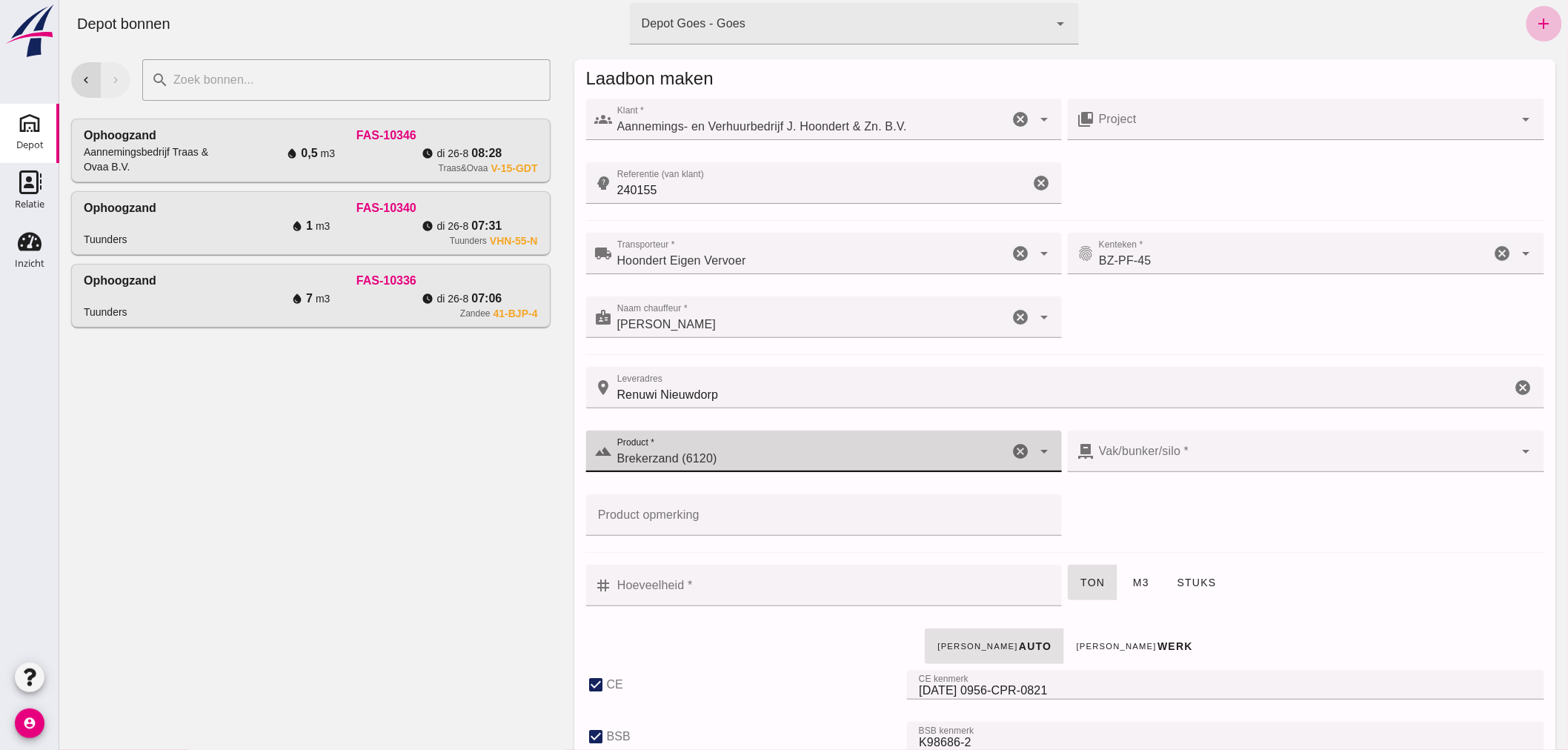
type input "300"
checkbox input "true"
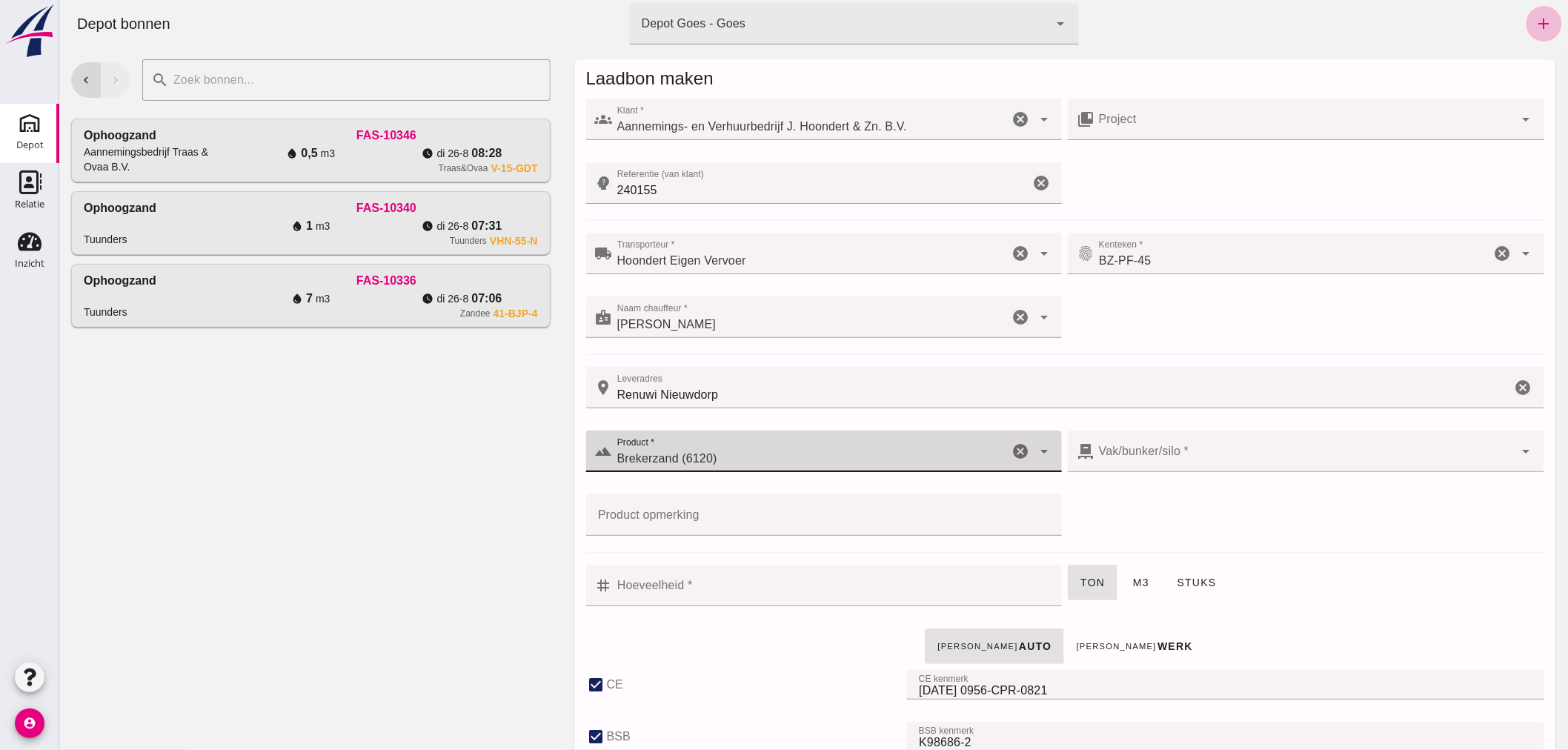
checkbox input "true"
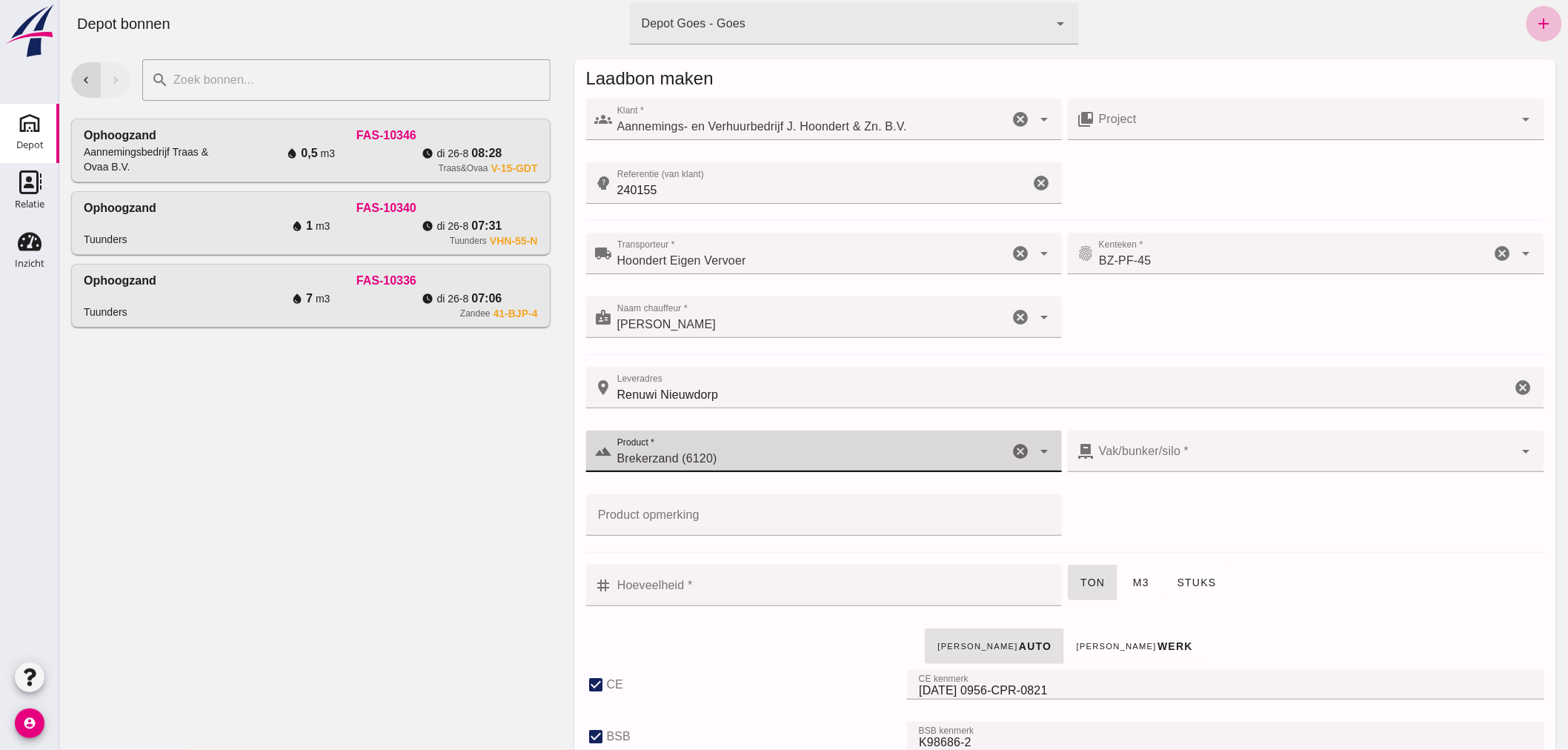
checkbox input "true"
type input "Brekerzand (6120)"
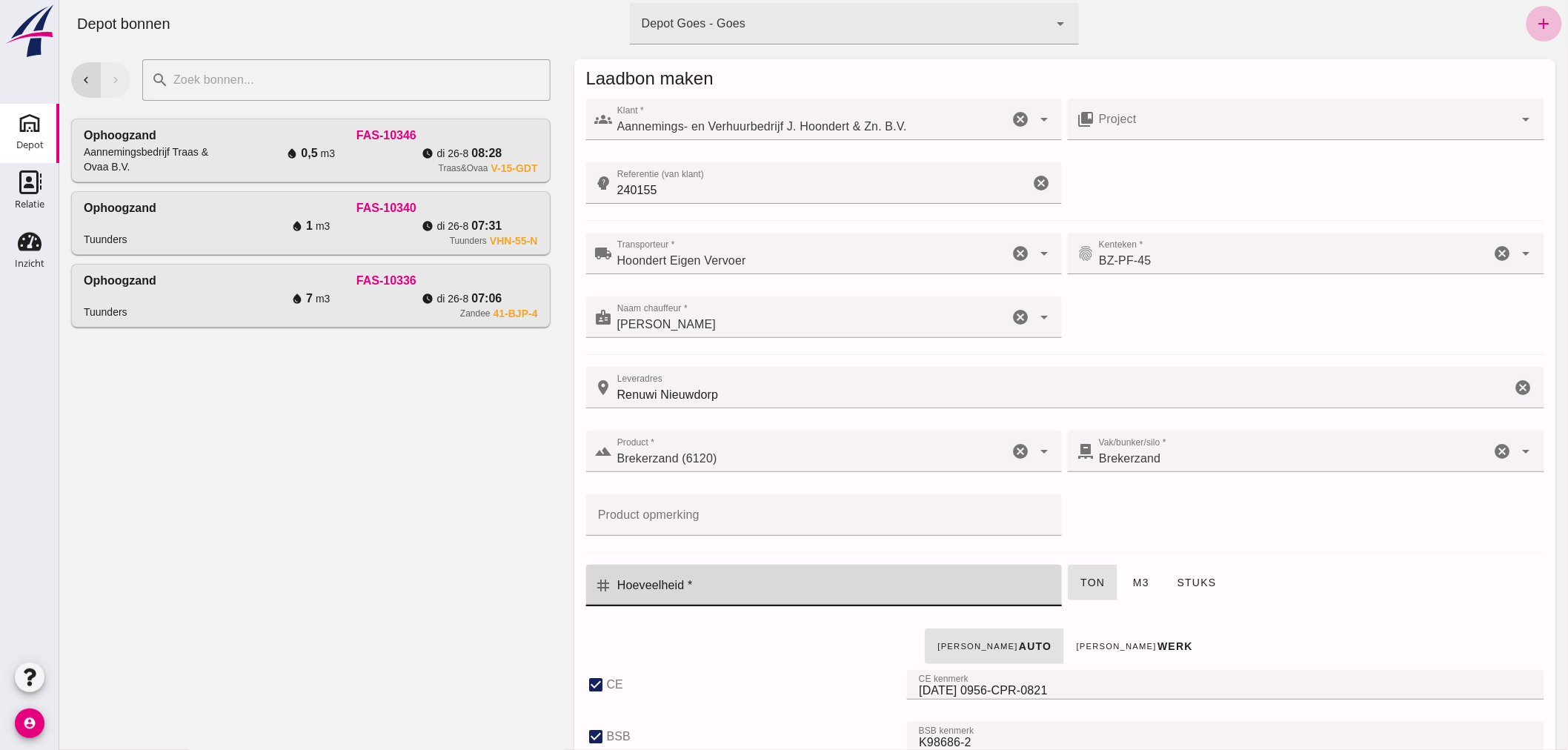
click at [709, 588] on input "Hoeveelheid *" at bounding box center [832, 585] width 441 height 42
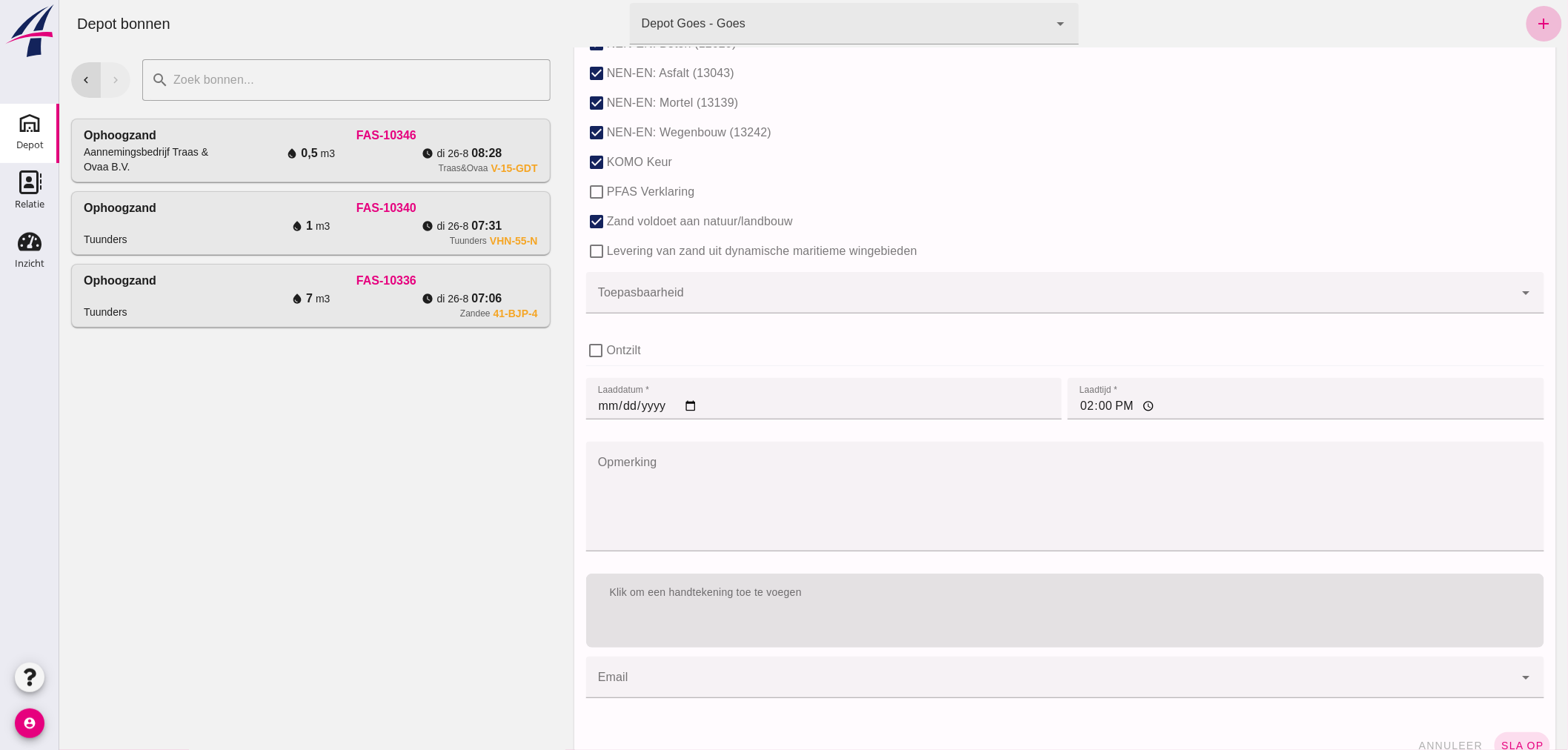
scroll to position [910, 0]
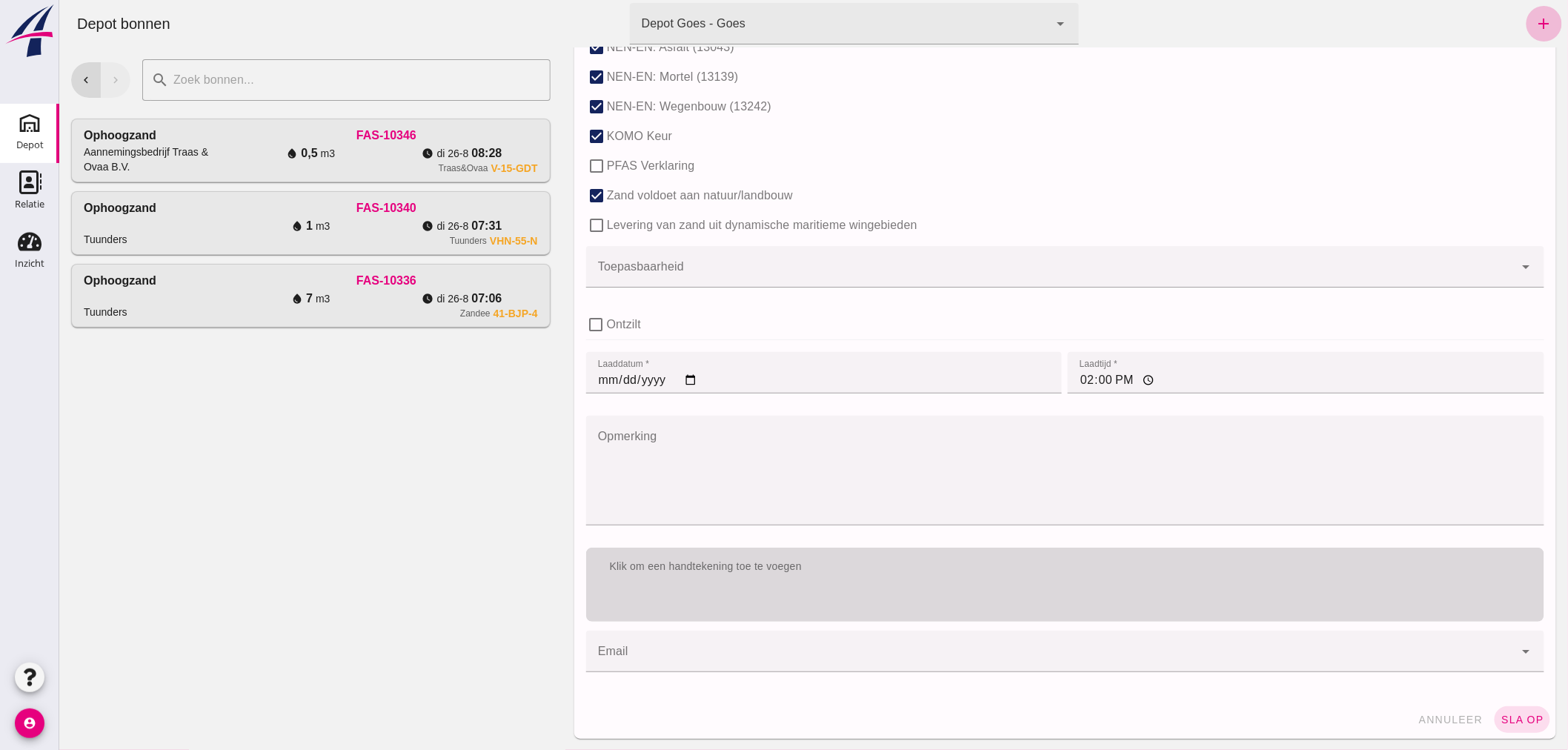
type input "1.5"
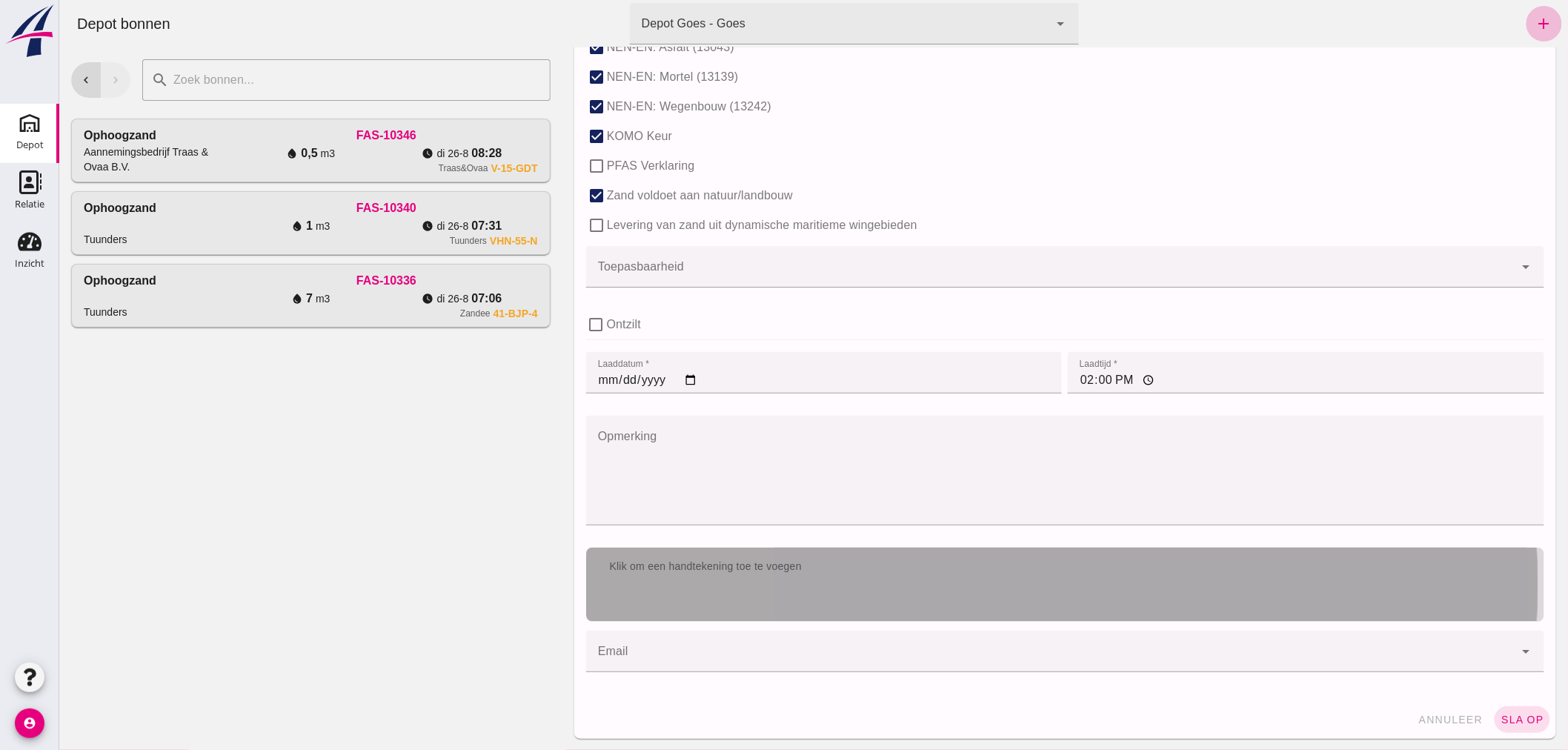
click at [852, 564] on div "Klik om een handtekening toe te voegen" at bounding box center [1064, 567] width 934 height 15
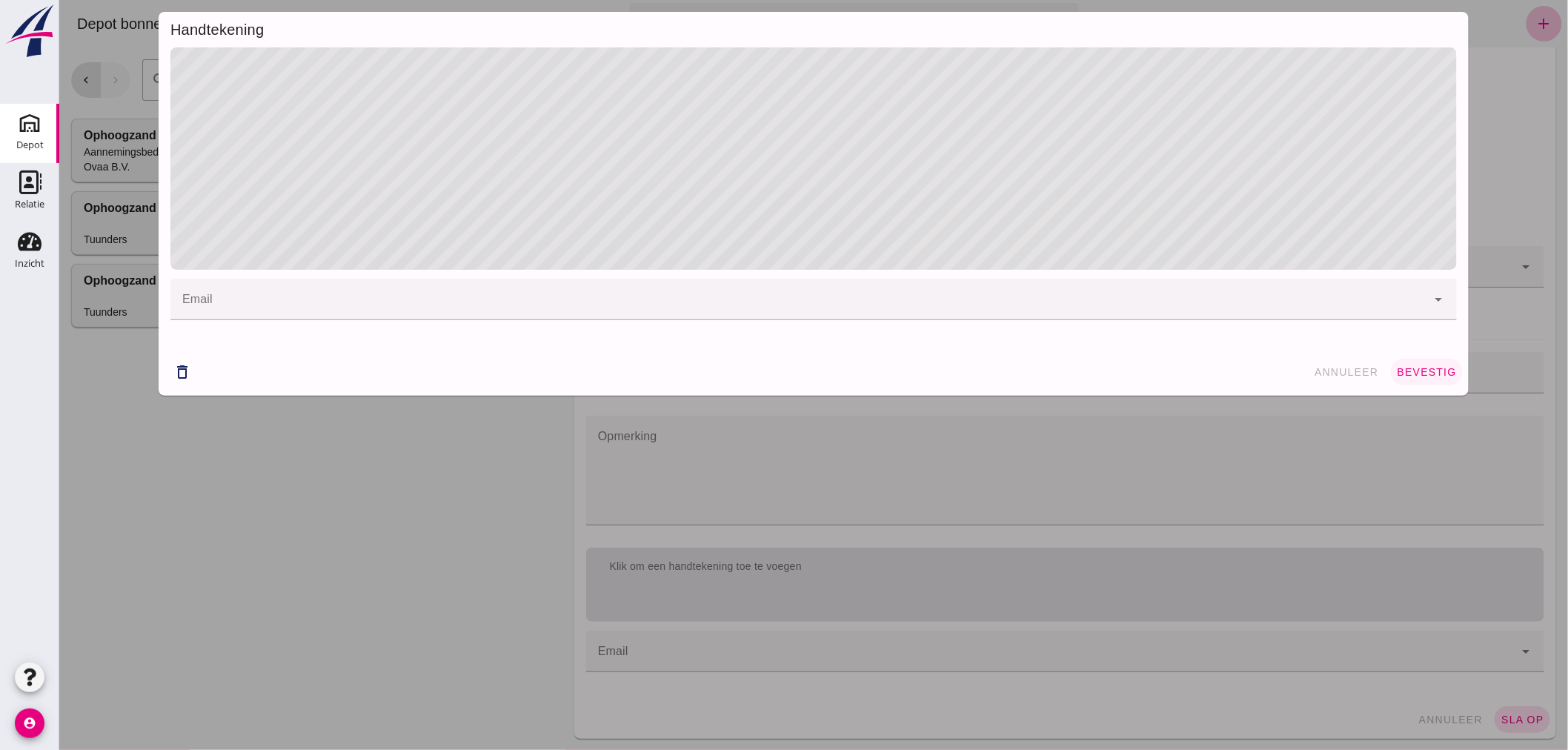
click at [1419, 364] on button "bevestig" at bounding box center [1426, 371] width 72 height 26
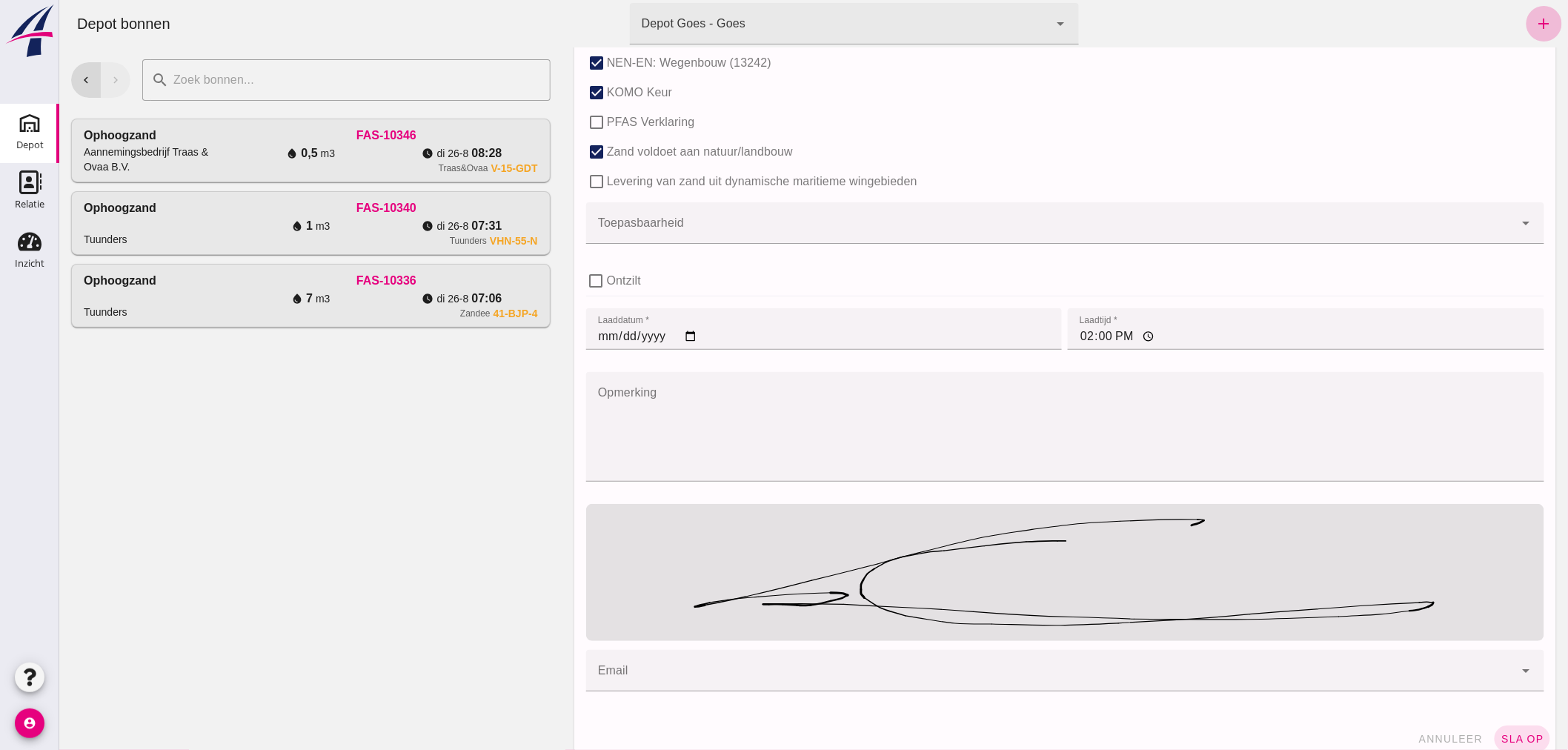
scroll to position [973, 0]
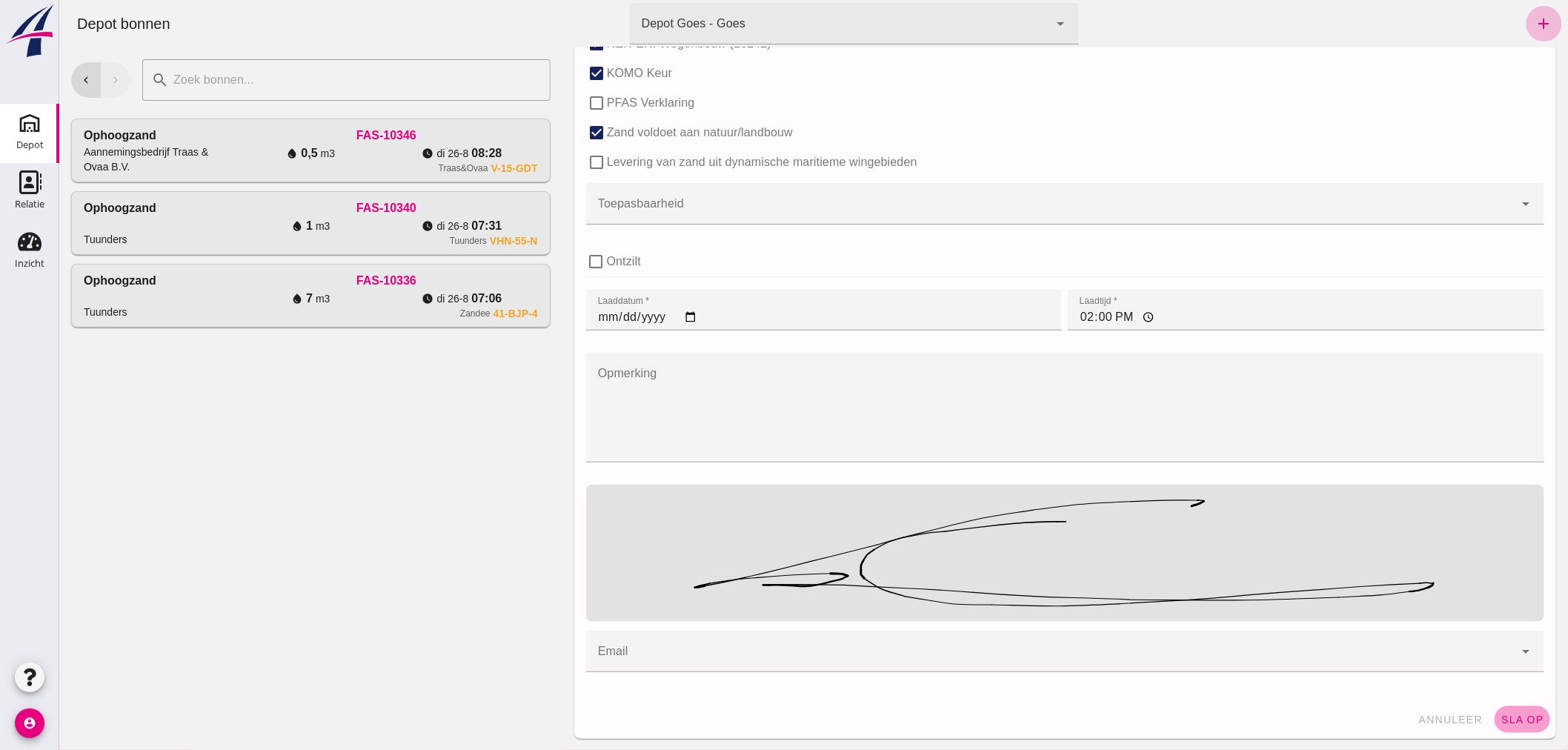
click at [1514, 715] on span "sla op" at bounding box center [1522, 719] width 44 height 12
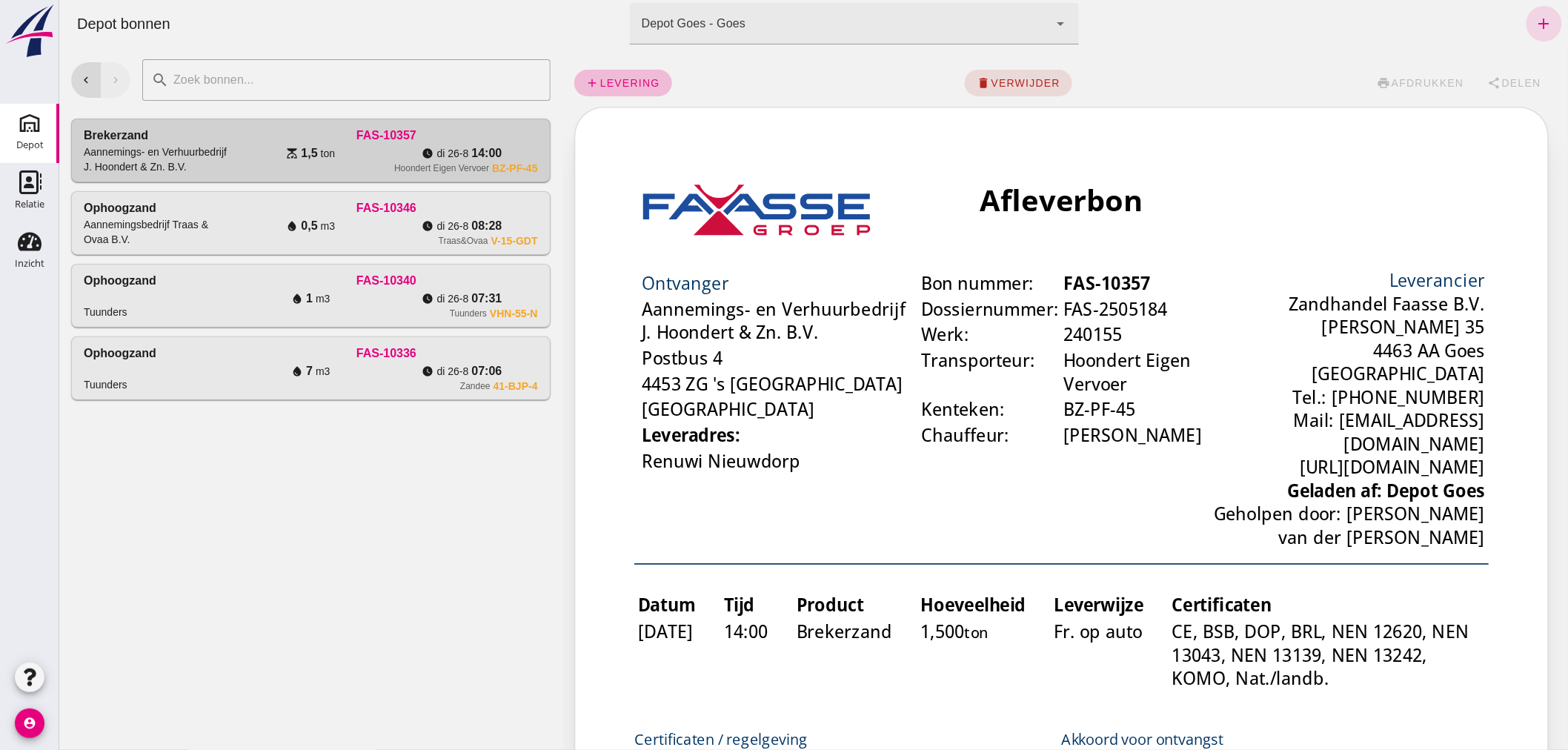
scroll to position [0, 0]
